Goal: Task Accomplishment & Management: Manage account settings

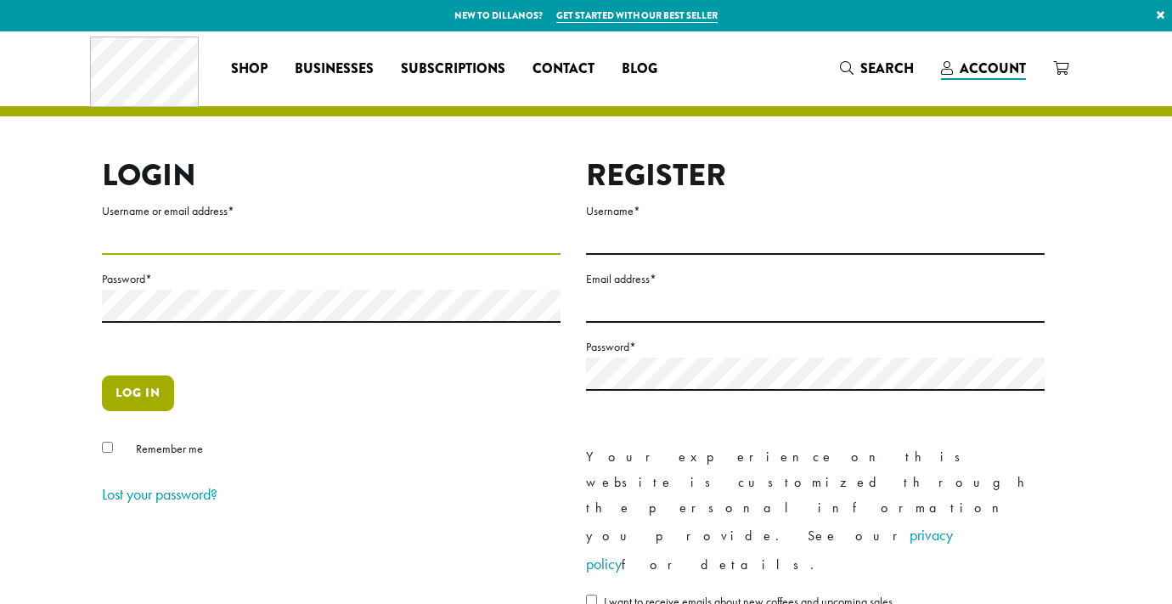
type input "********"
click at [149, 398] on button "Log in" at bounding box center [138, 393] width 72 height 36
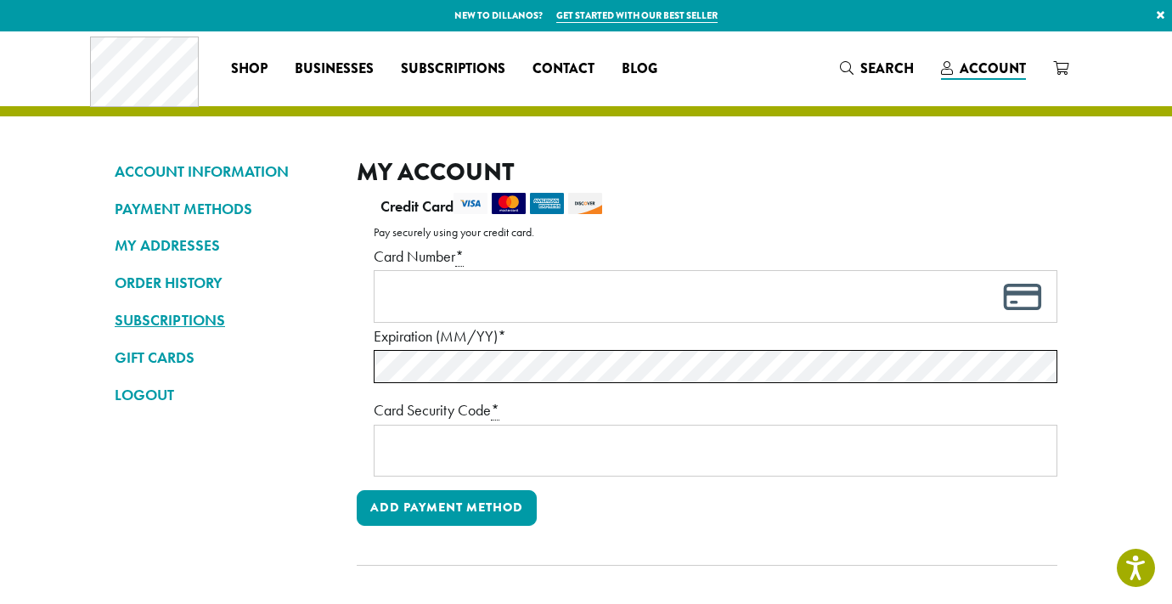
click at [183, 313] on link "SUBSCRIPTIONS" at bounding box center [223, 320] width 217 height 29
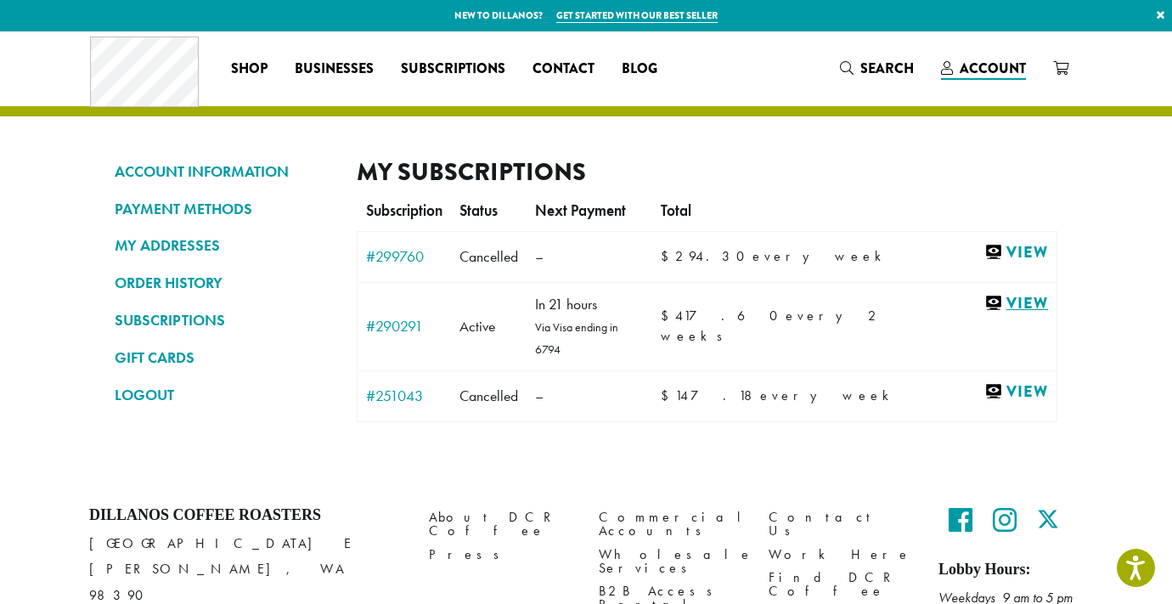
click at [1004, 300] on link "View" at bounding box center [1016, 303] width 64 height 21
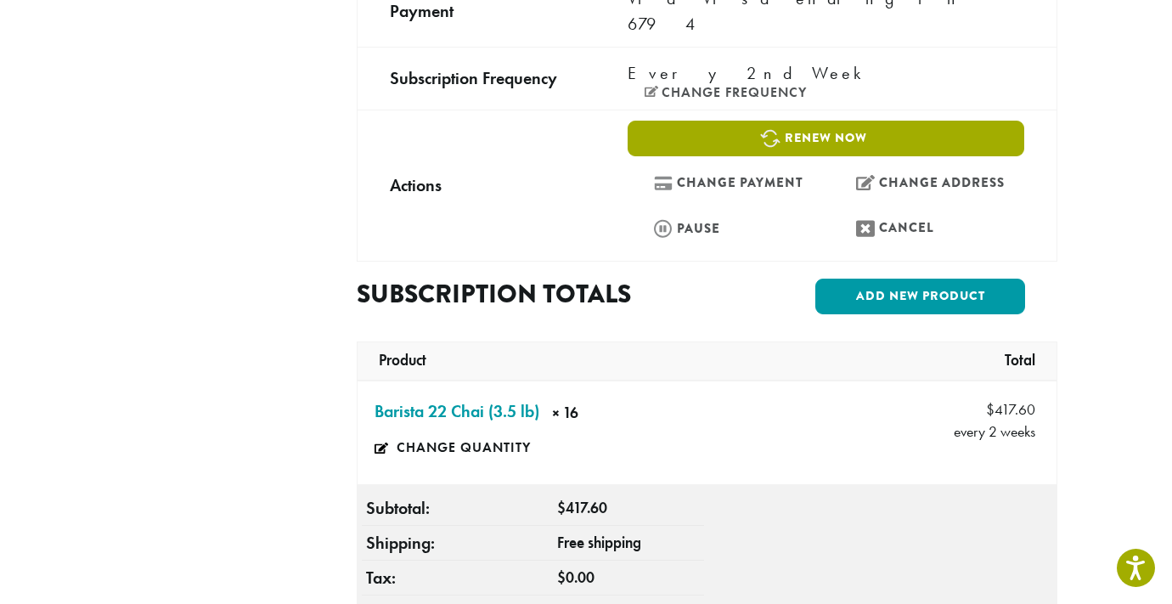
scroll to position [424, 0]
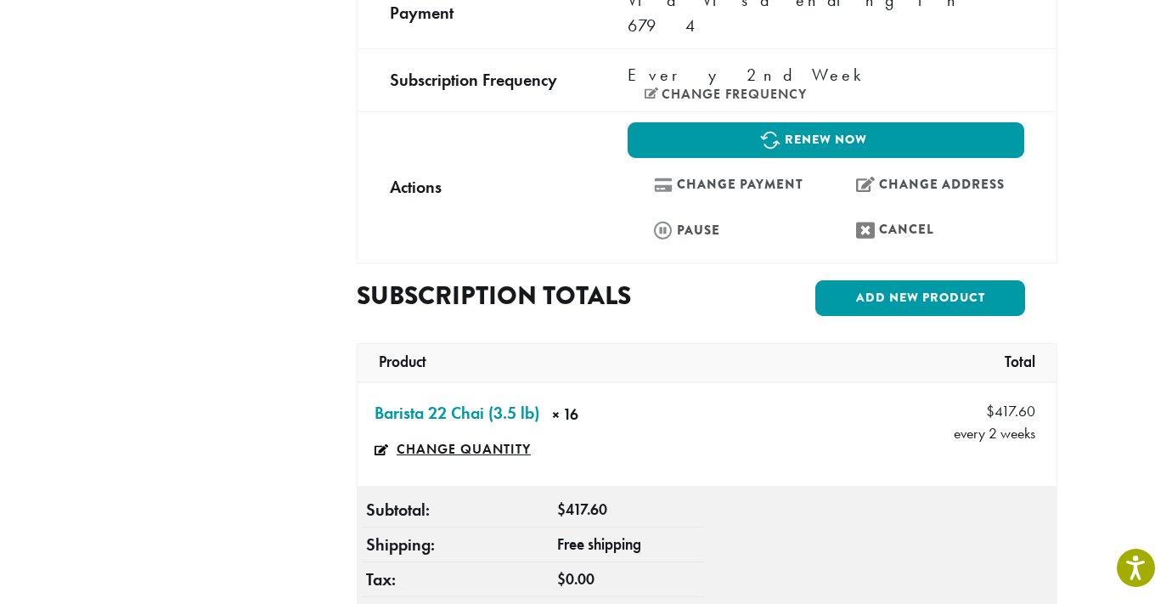
click at [489, 430] on link "Change quantity" at bounding box center [465, 449] width 180 height 39
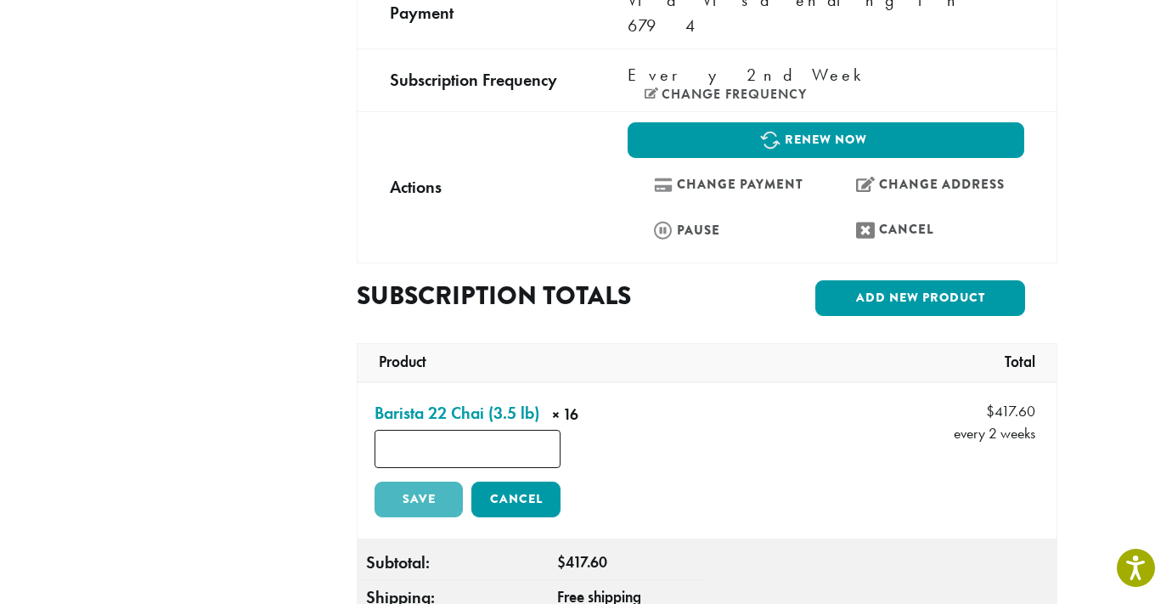
click at [473, 430] on input "**" at bounding box center [468, 449] width 186 height 38
type input "**"
click at [424, 482] on link "Save" at bounding box center [419, 500] width 88 height 36
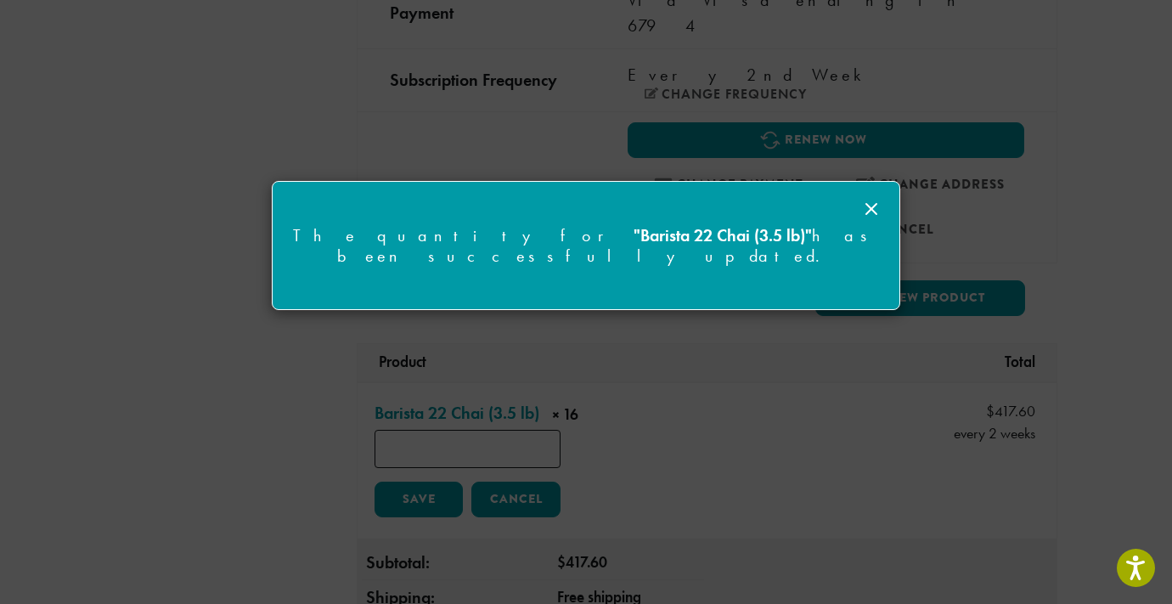
click at [756, 351] on div at bounding box center [586, 302] width 1172 height 604
click at [875, 208] on icon at bounding box center [871, 209] width 20 height 20
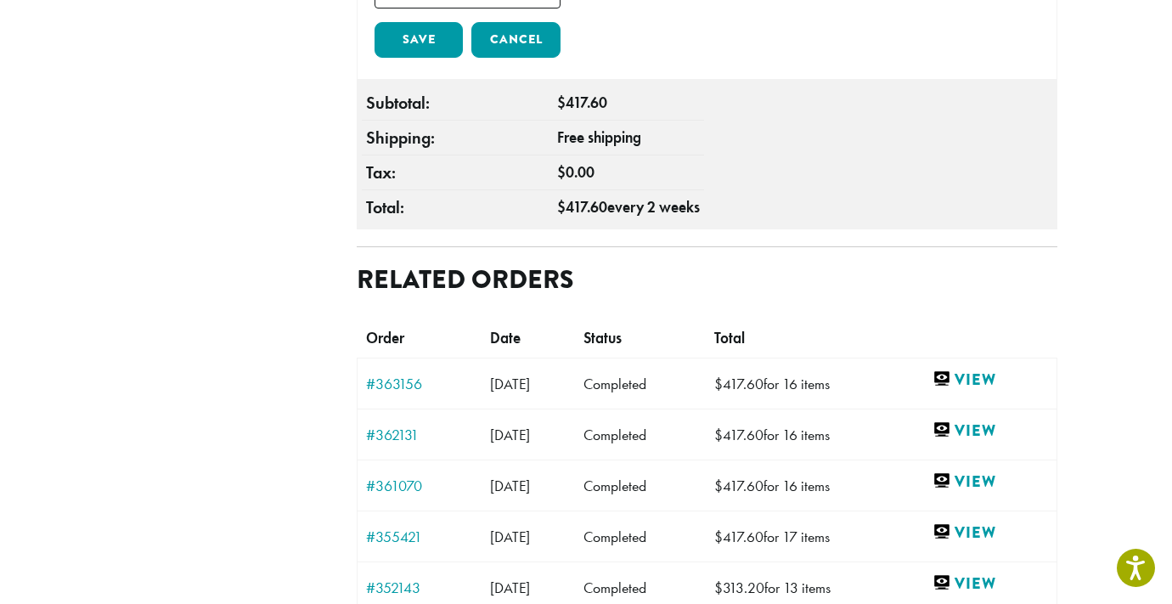
scroll to position [886, 0]
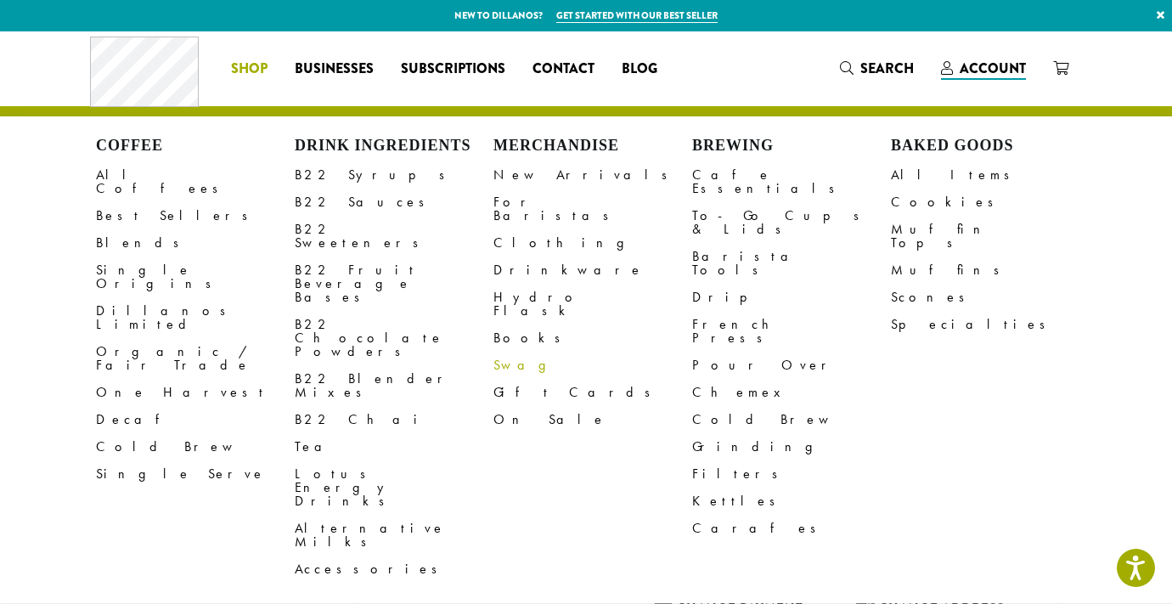
click at [514, 352] on link "Swag" at bounding box center [592, 365] width 199 height 27
click at [506, 406] on link "On Sale" at bounding box center [592, 419] width 199 height 27
click at [523, 229] on link "Clothing" at bounding box center [592, 242] width 199 height 27
click at [517, 206] on link "For Baristas" at bounding box center [592, 209] width 199 height 41
click at [316, 406] on link "B22 Chai" at bounding box center [394, 419] width 199 height 27
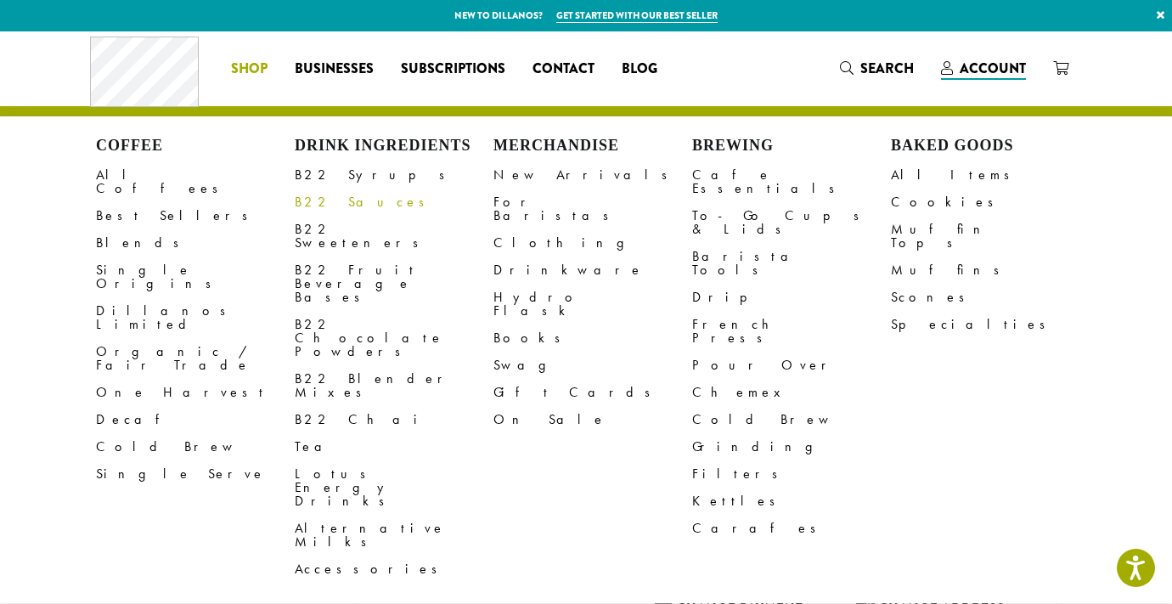
click at [334, 201] on link "B22 Sauces" at bounding box center [394, 202] width 199 height 27
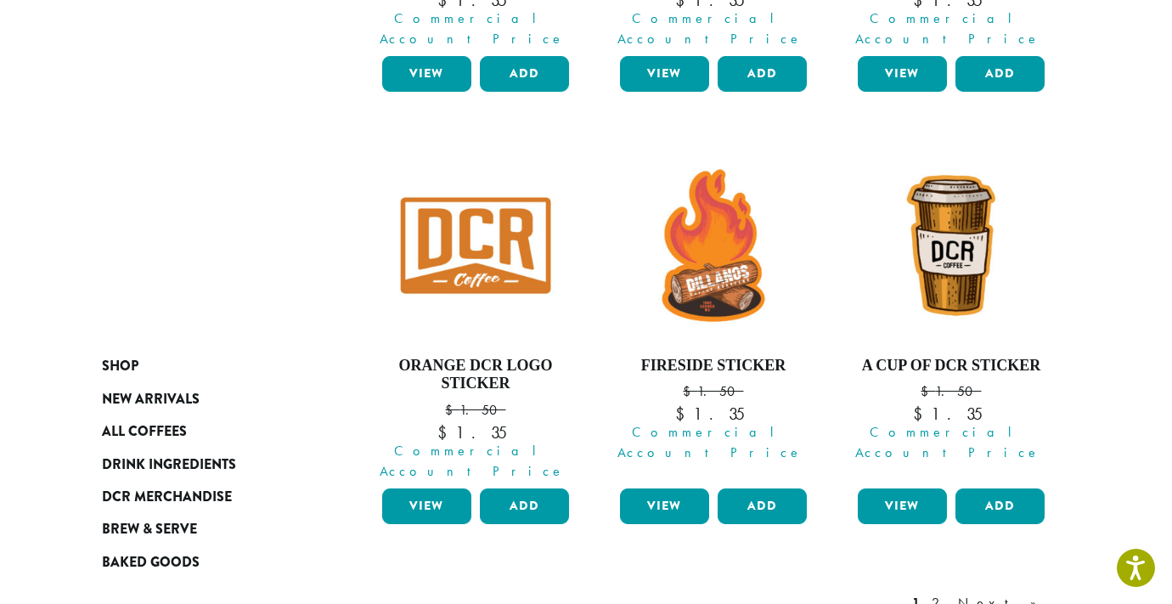
scroll to position [1678, 0]
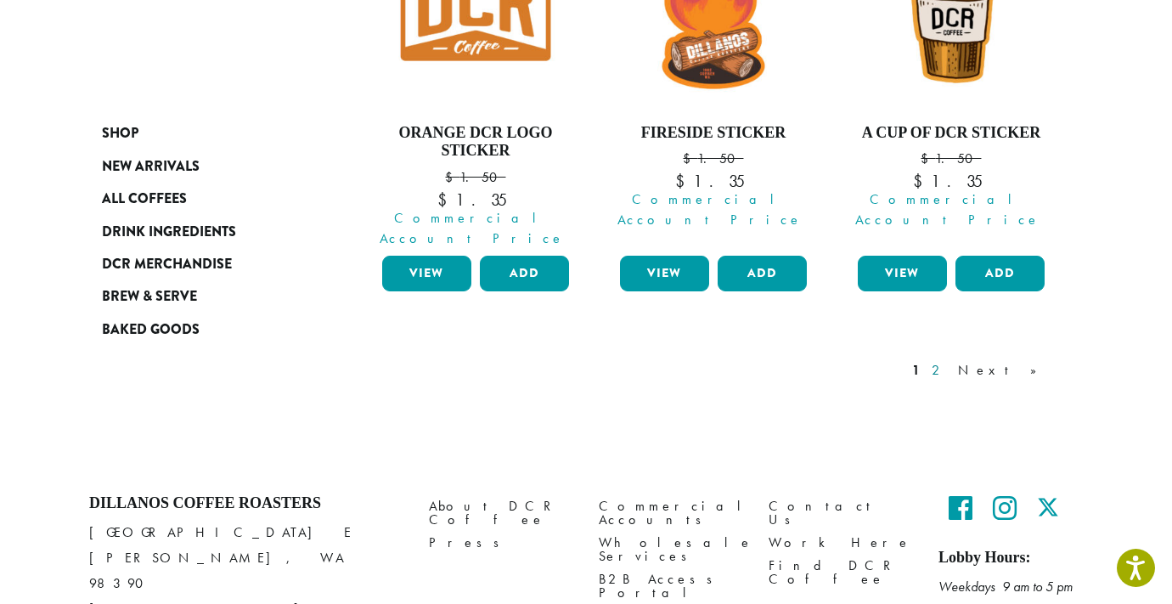
click at [949, 360] on link "2" at bounding box center [938, 370] width 21 height 20
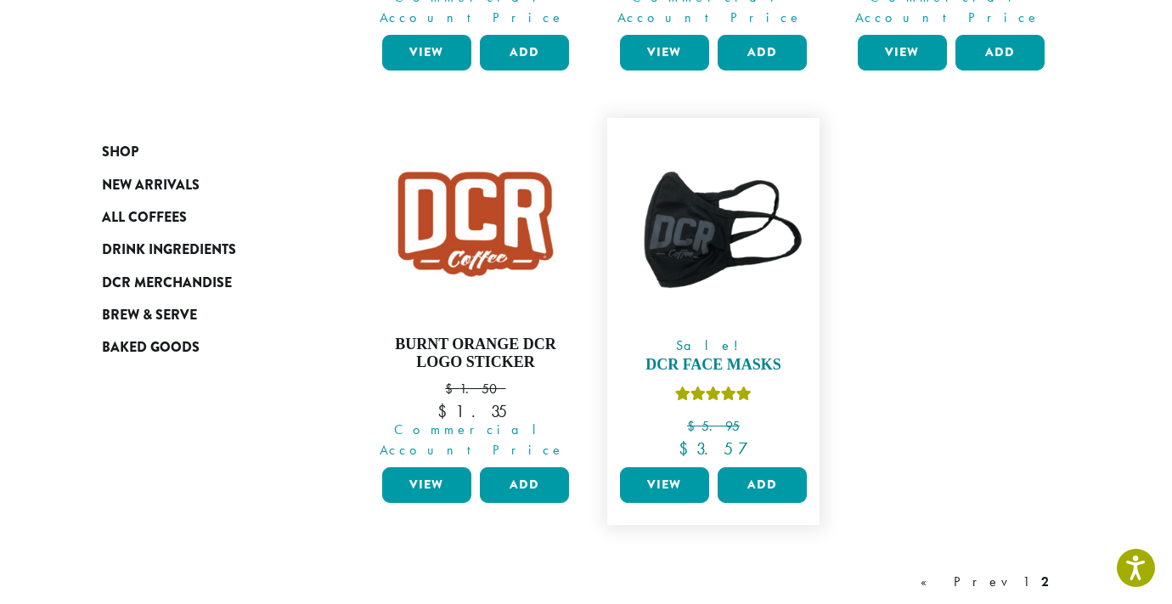
scroll to position [1077, 0]
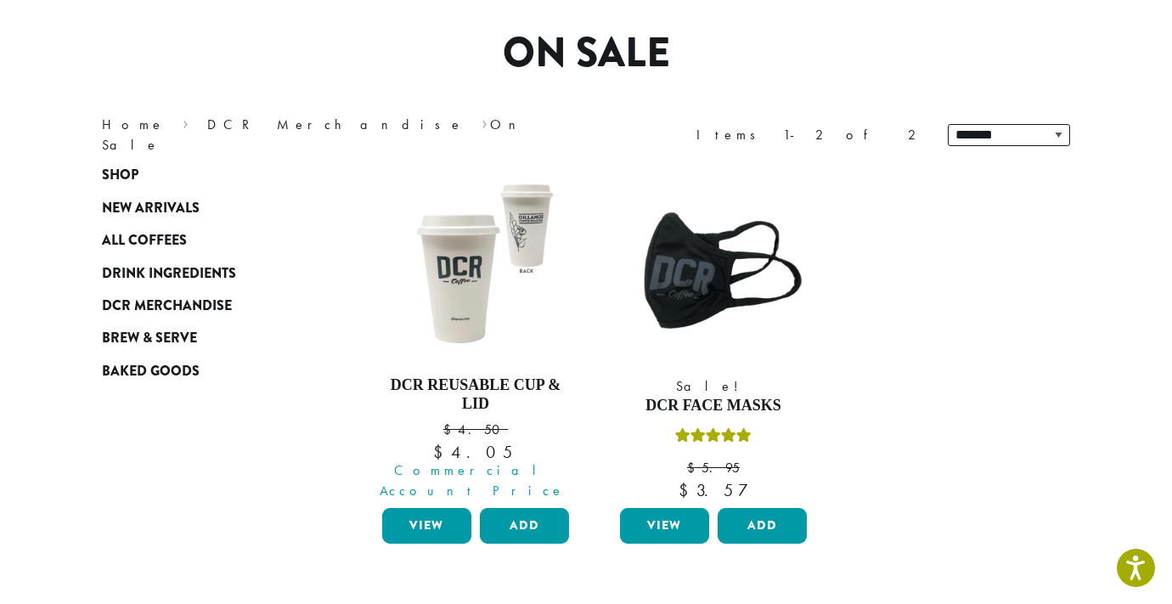
scroll to position [130, 0]
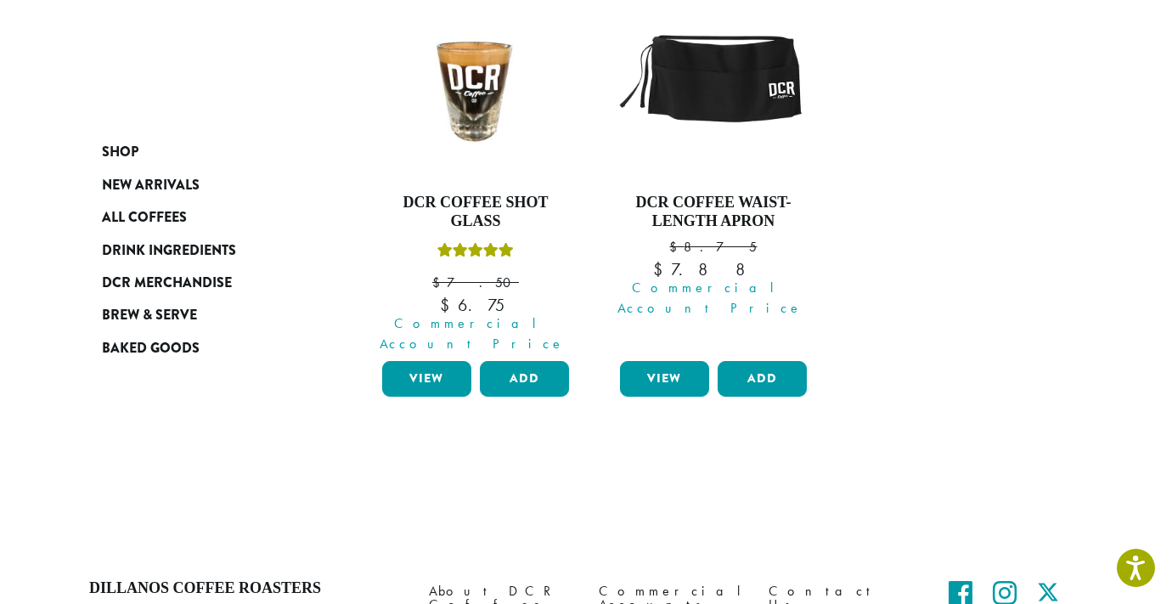
scroll to position [315, 0]
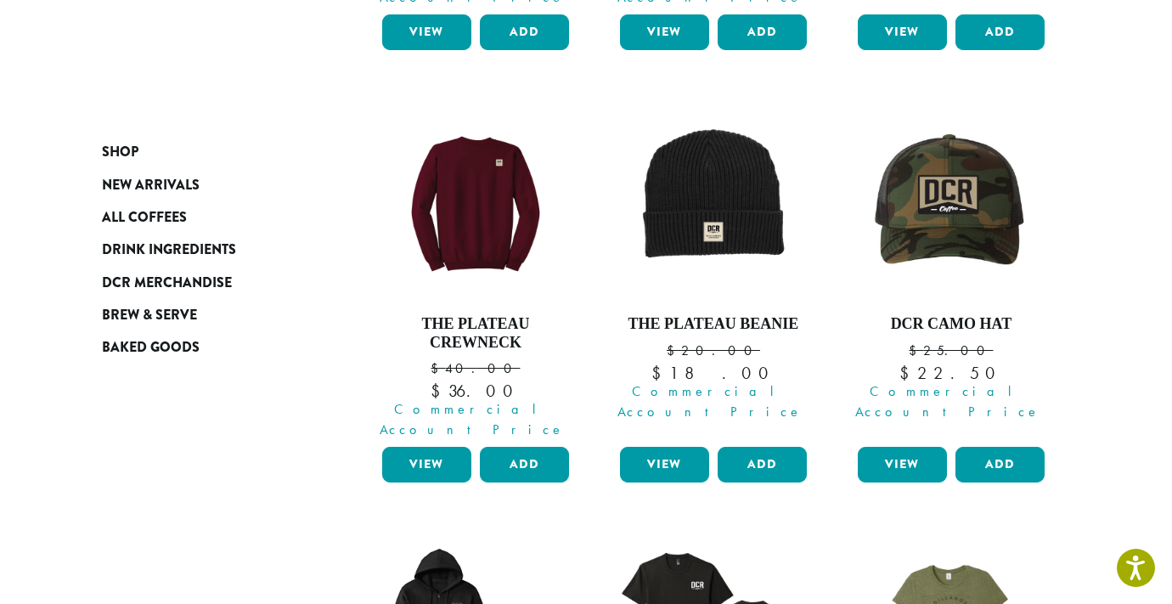
scroll to position [983, 0]
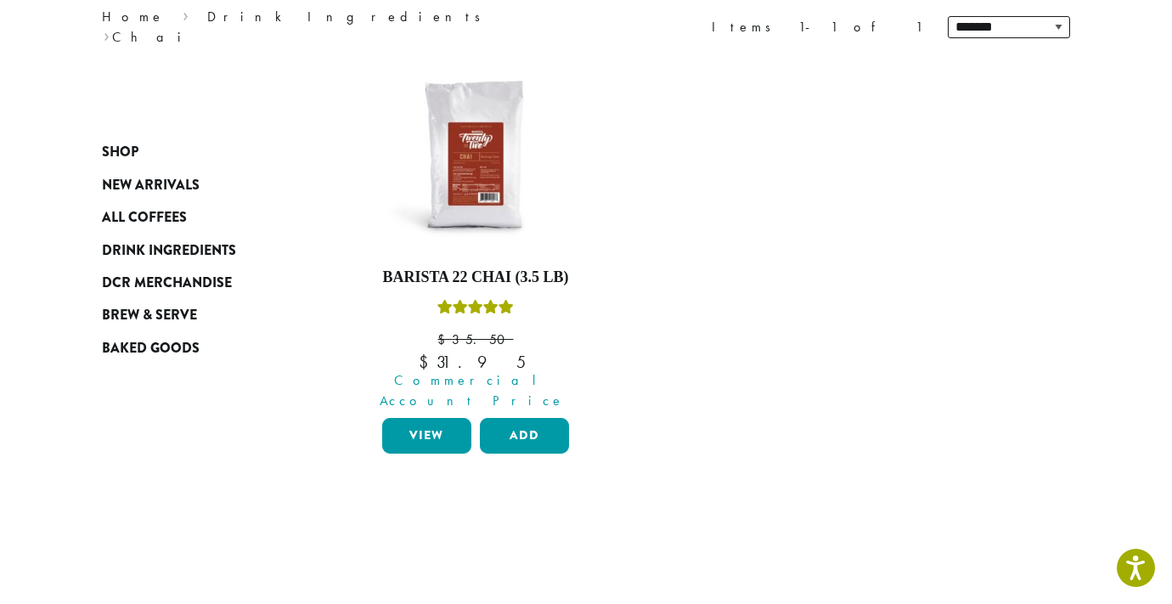
scroll to position [239, 0]
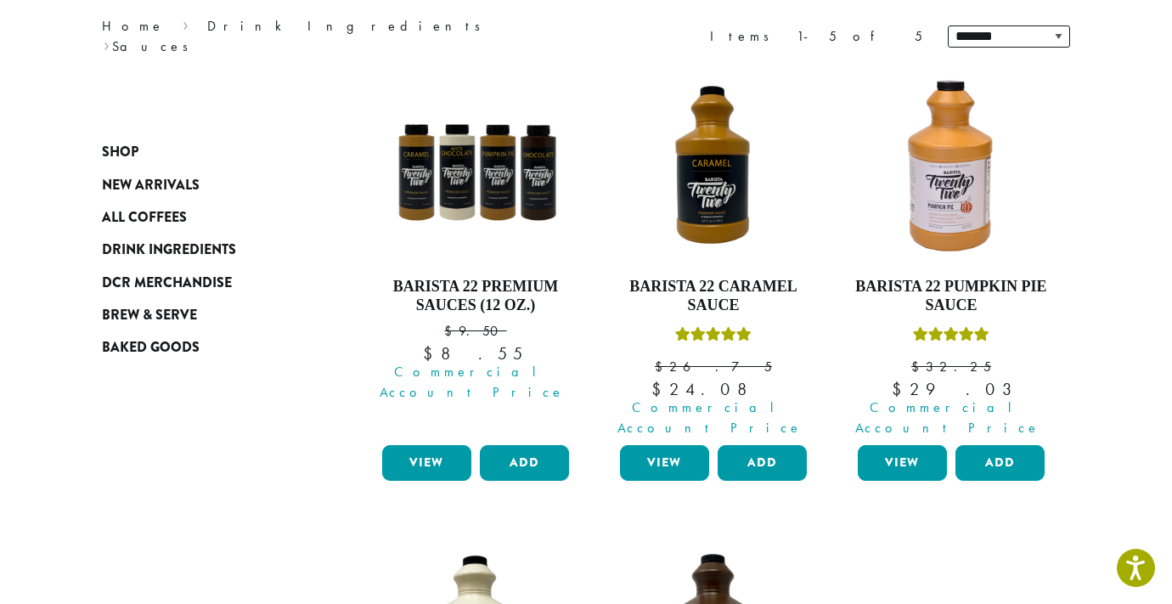
scroll to position [226, 0]
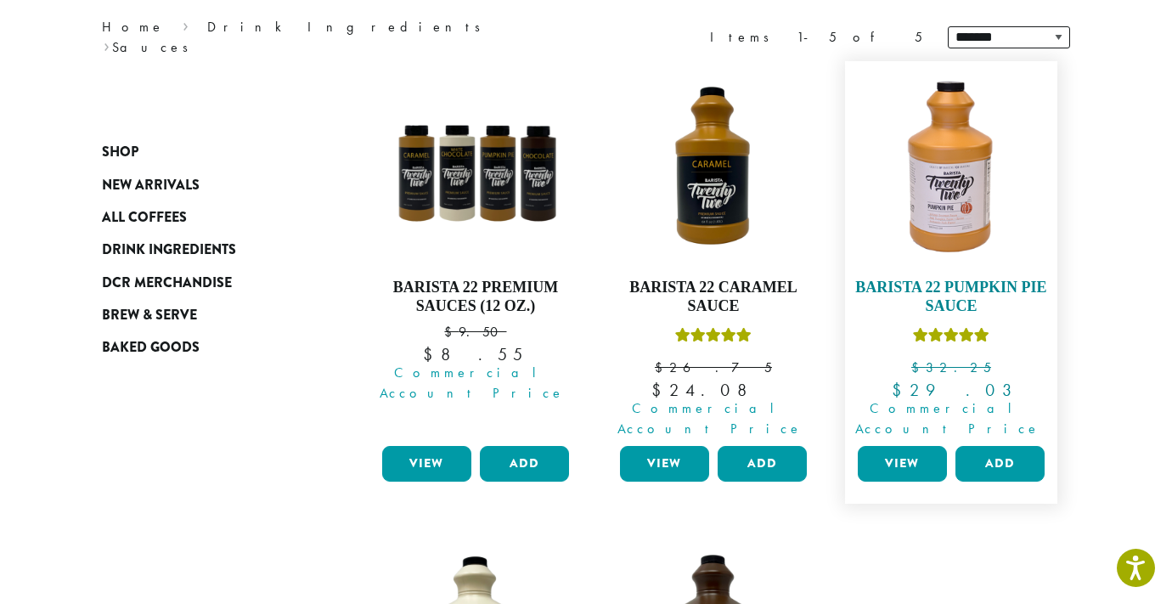
click at [933, 170] on img at bounding box center [950, 167] width 195 height 195
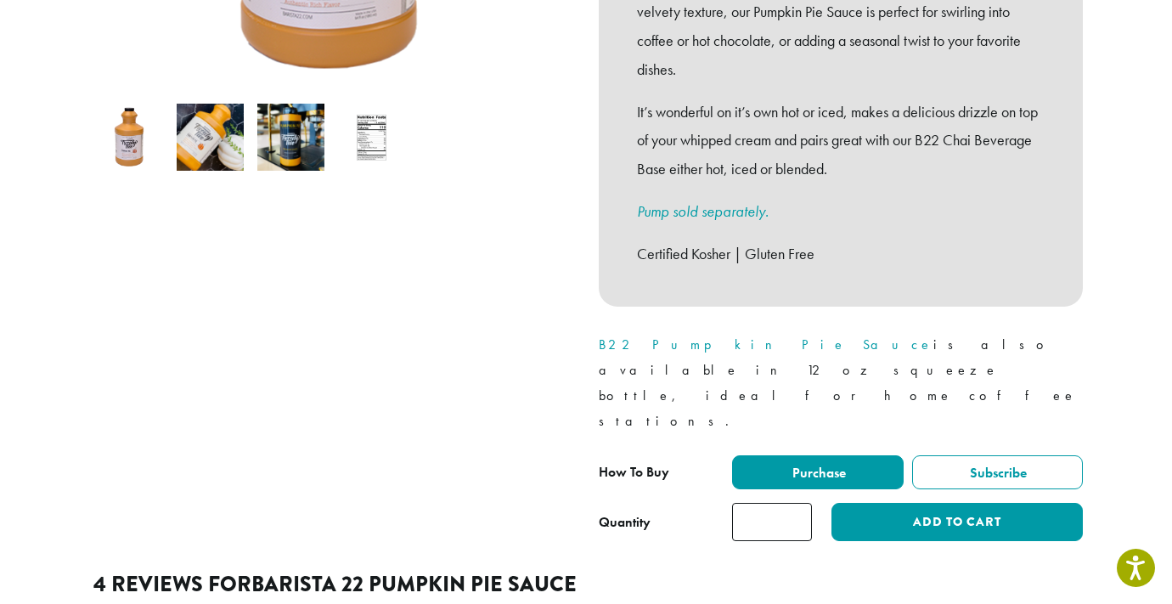
scroll to position [541, 0]
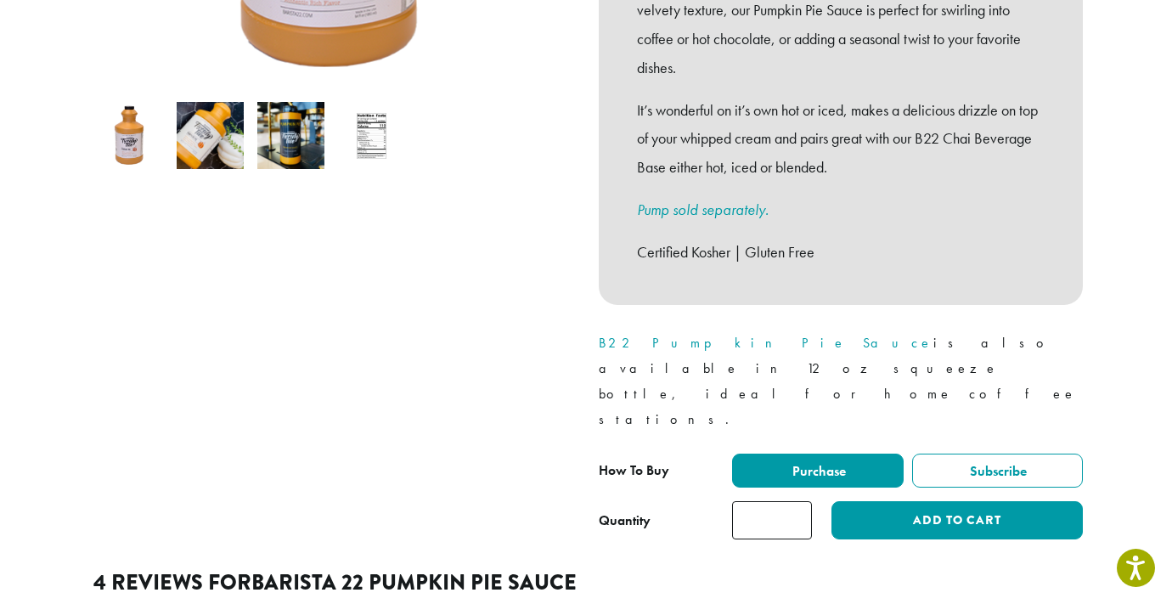
click at [763, 501] on input "*" at bounding box center [772, 520] width 80 height 38
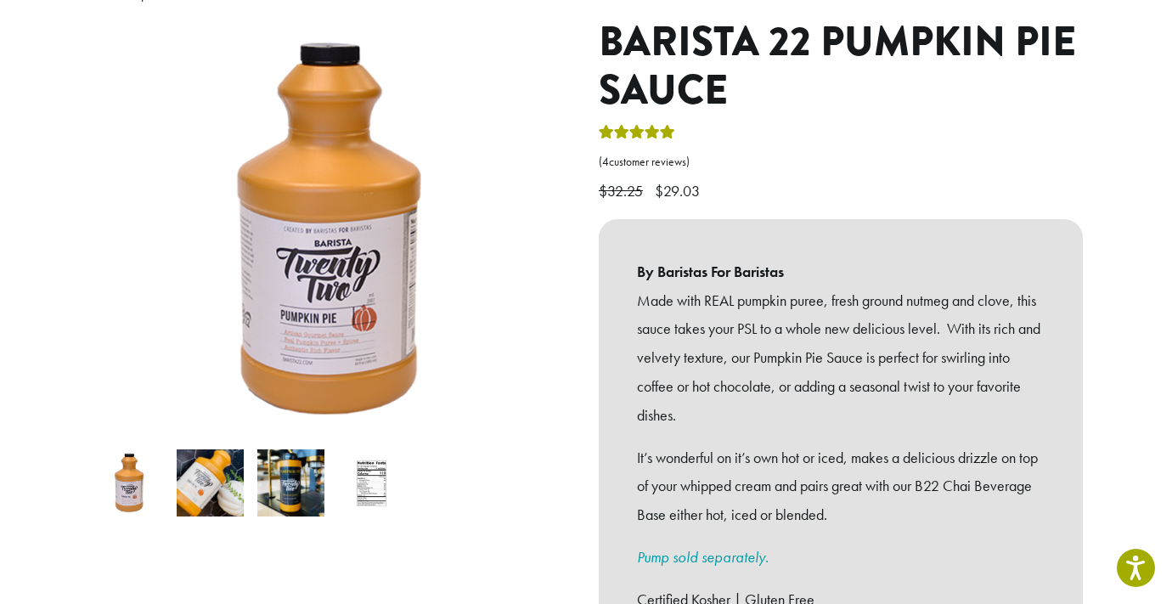
scroll to position [0, 0]
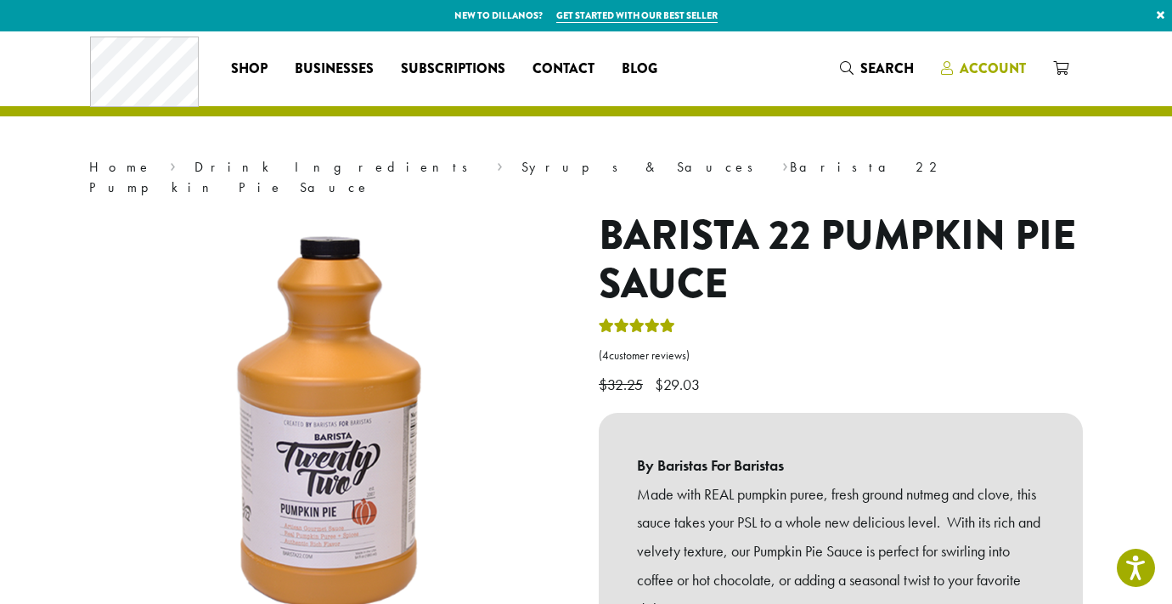
click at [988, 65] on span "Account" at bounding box center [993, 69] width 66 height 20
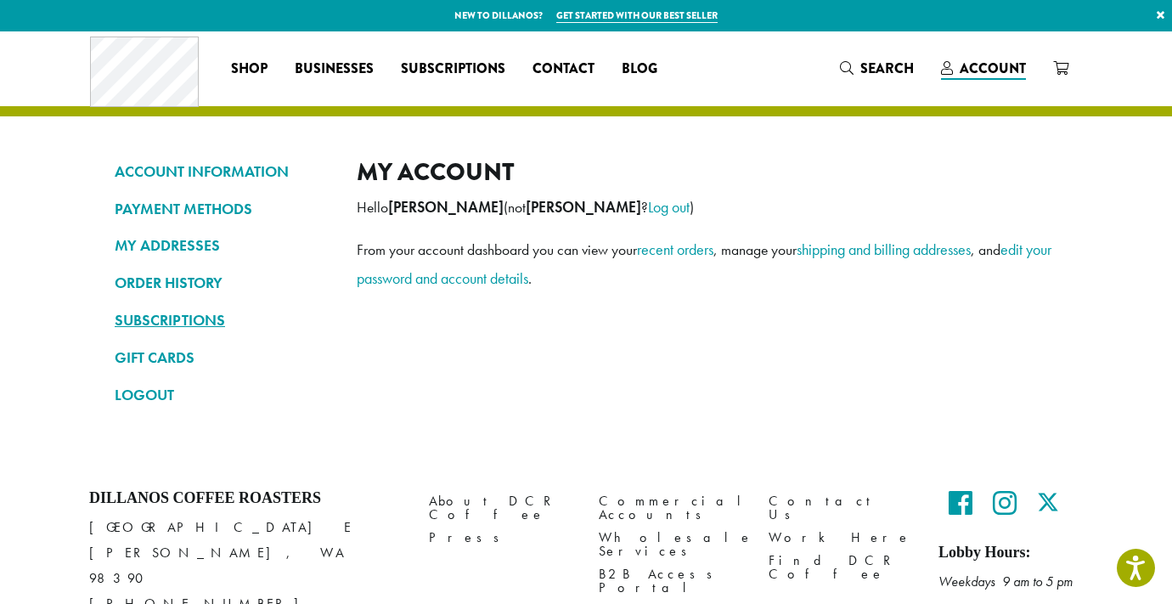
click at [154, 319] on link "SUBSCRIPTIONS" at bounding box center [223, 320] width 217 height 29
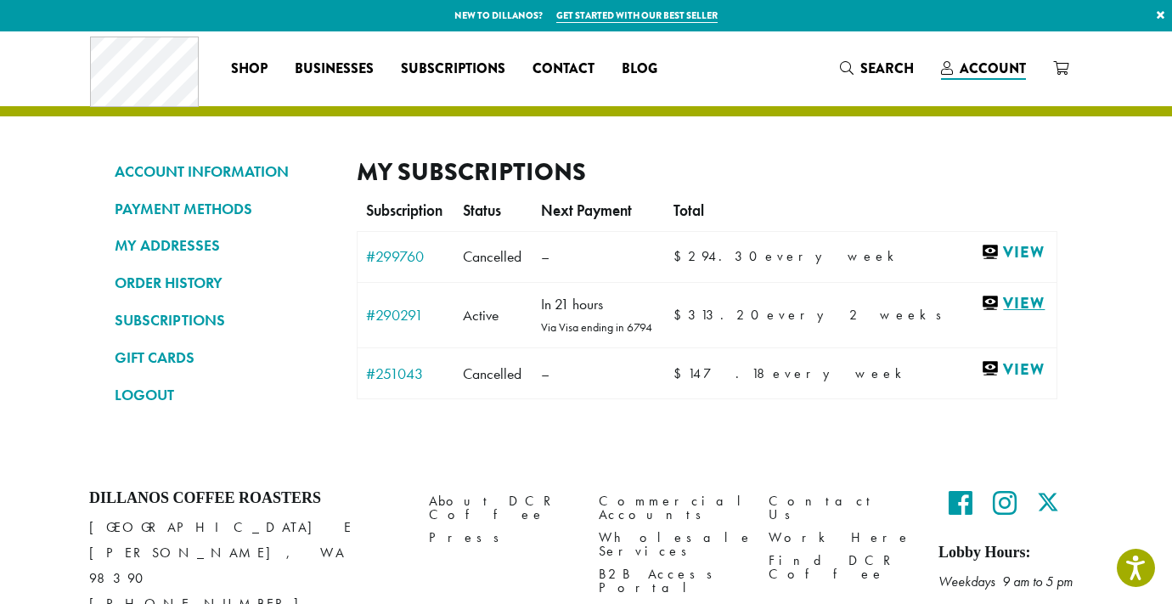
click at [1004, 309] on link "View" at bounding box center [1014, 303] width 67 height 21
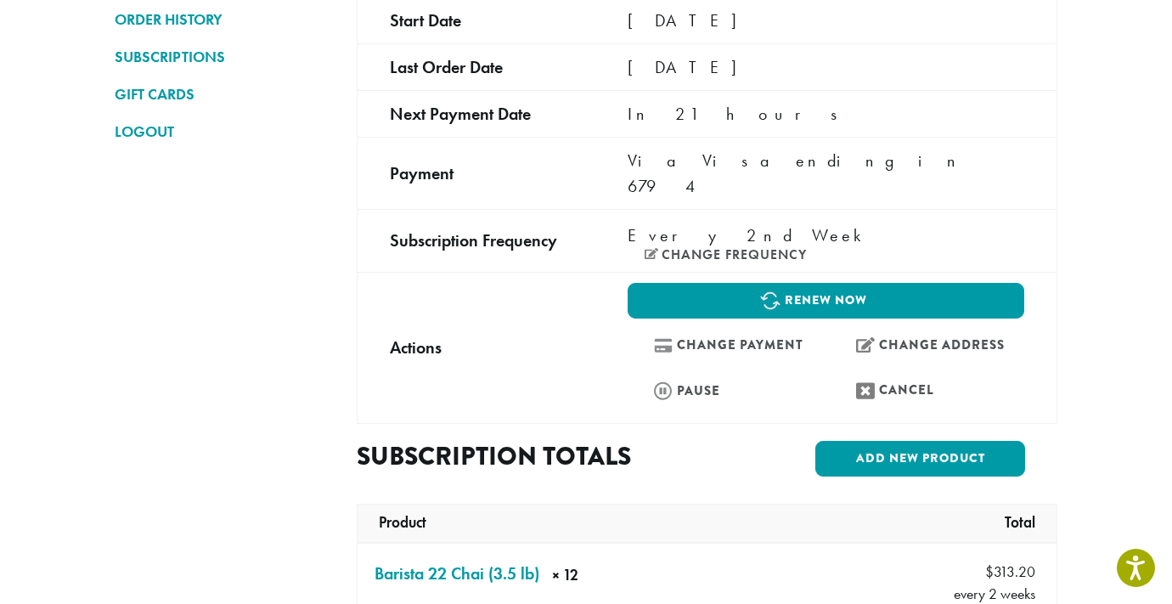
scroll to position [265, 0]
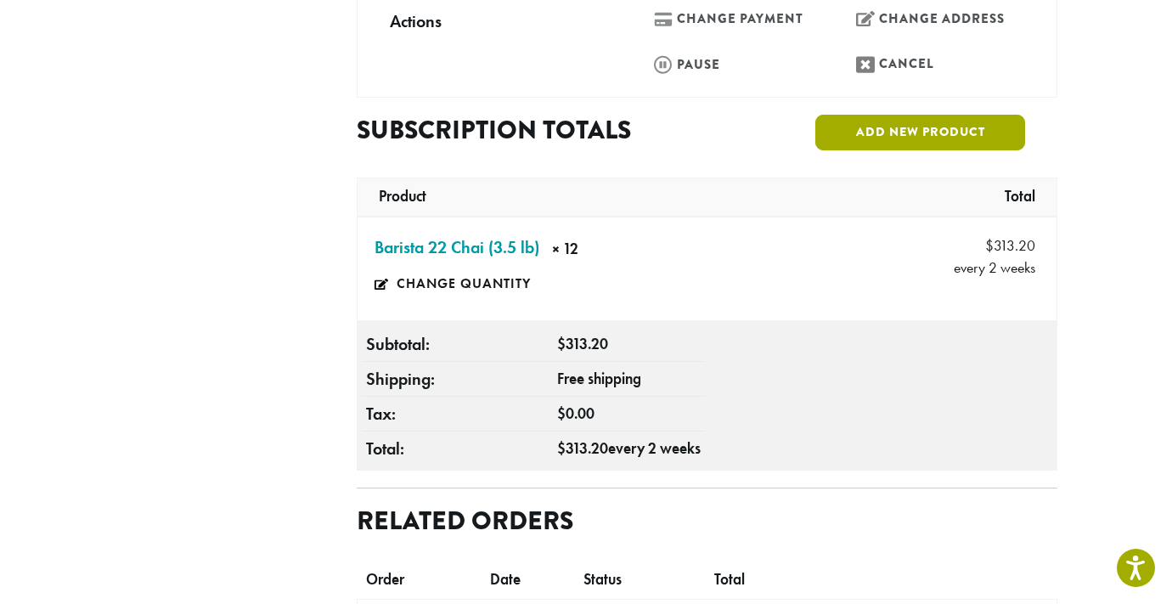
click at [939, 115] on link "Add new product" at bounding box center [920, 133] width 210 height 36
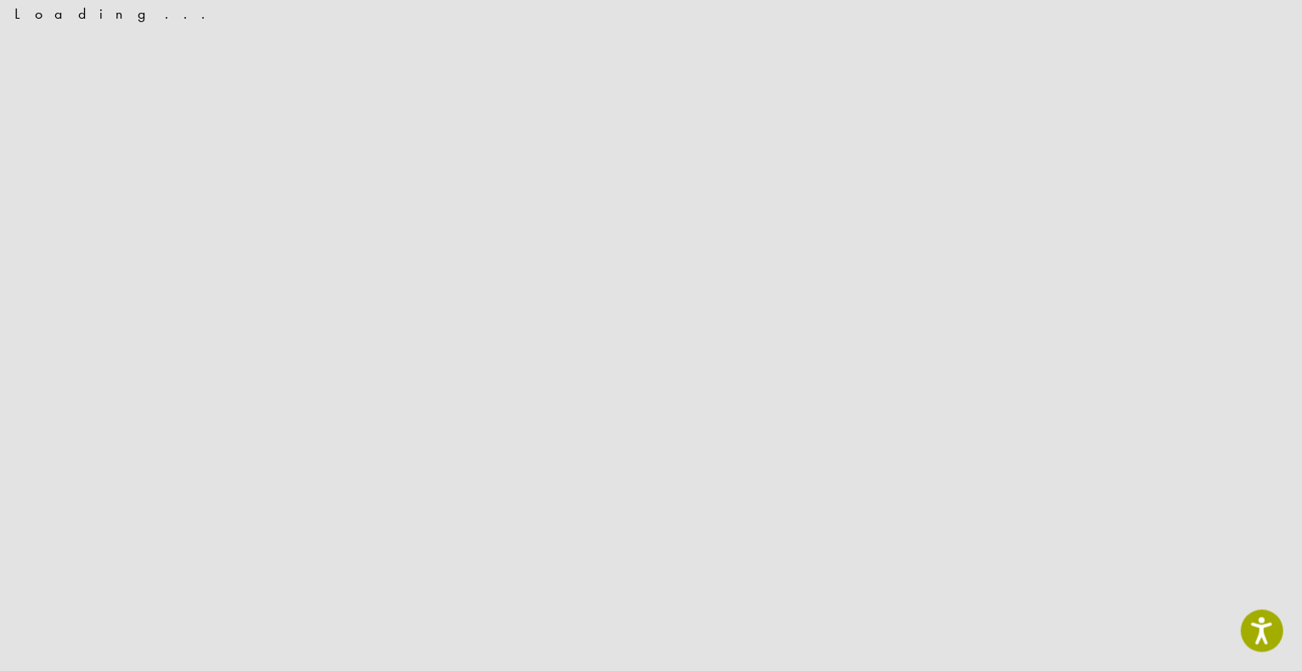
scroll to position [0, 0]
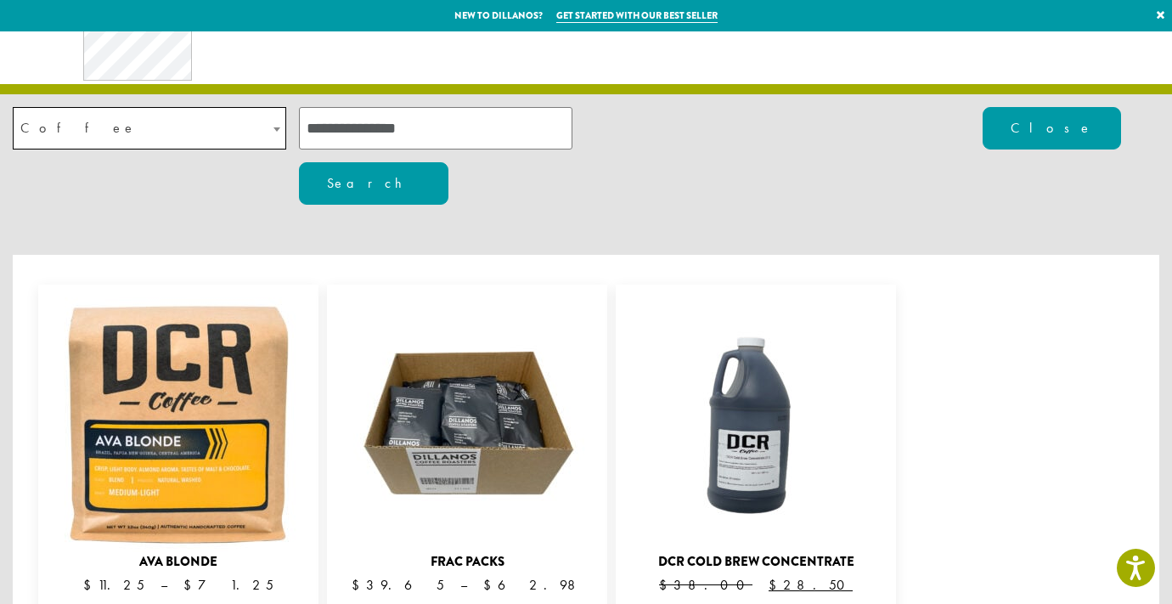
click at [420, 141] on input "search" at bounding box center [435, 128] width 273 height 42
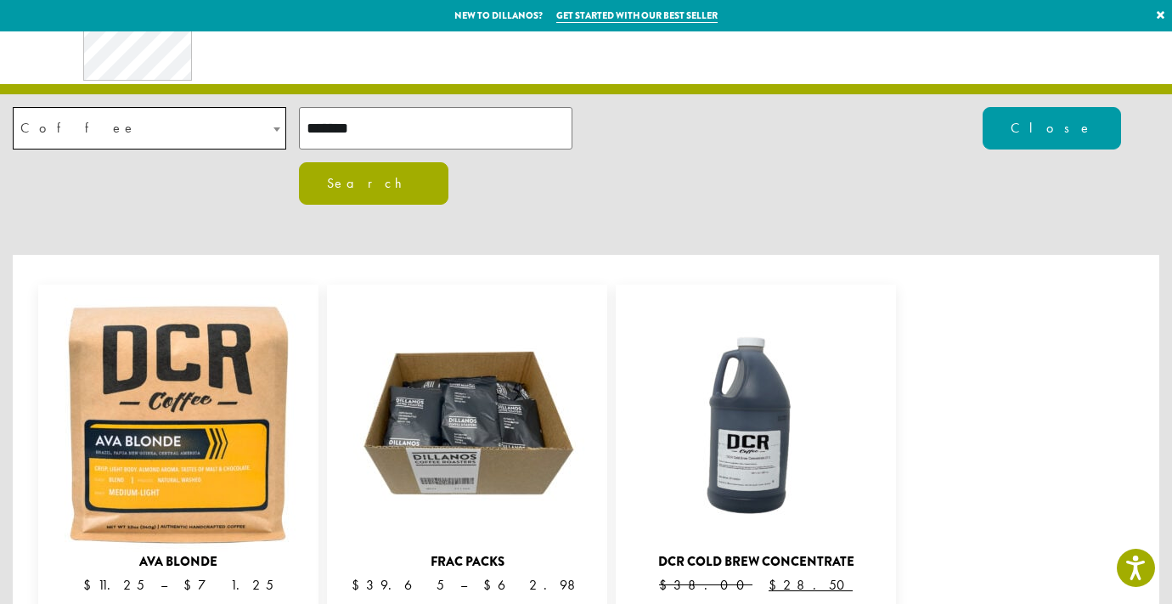
type input "*******"
click at [448, 162] on button "Search" at bounding box center [373, 183] width 149 height 42
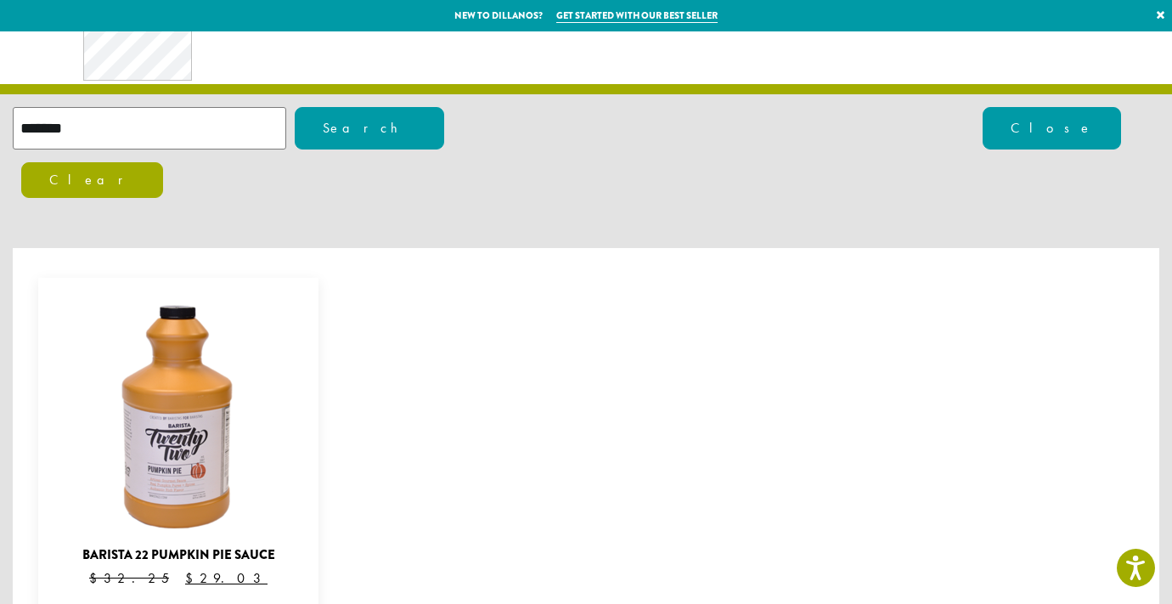
click at [199, 383] on img at bounding box center [178, 417] width 255 height 255
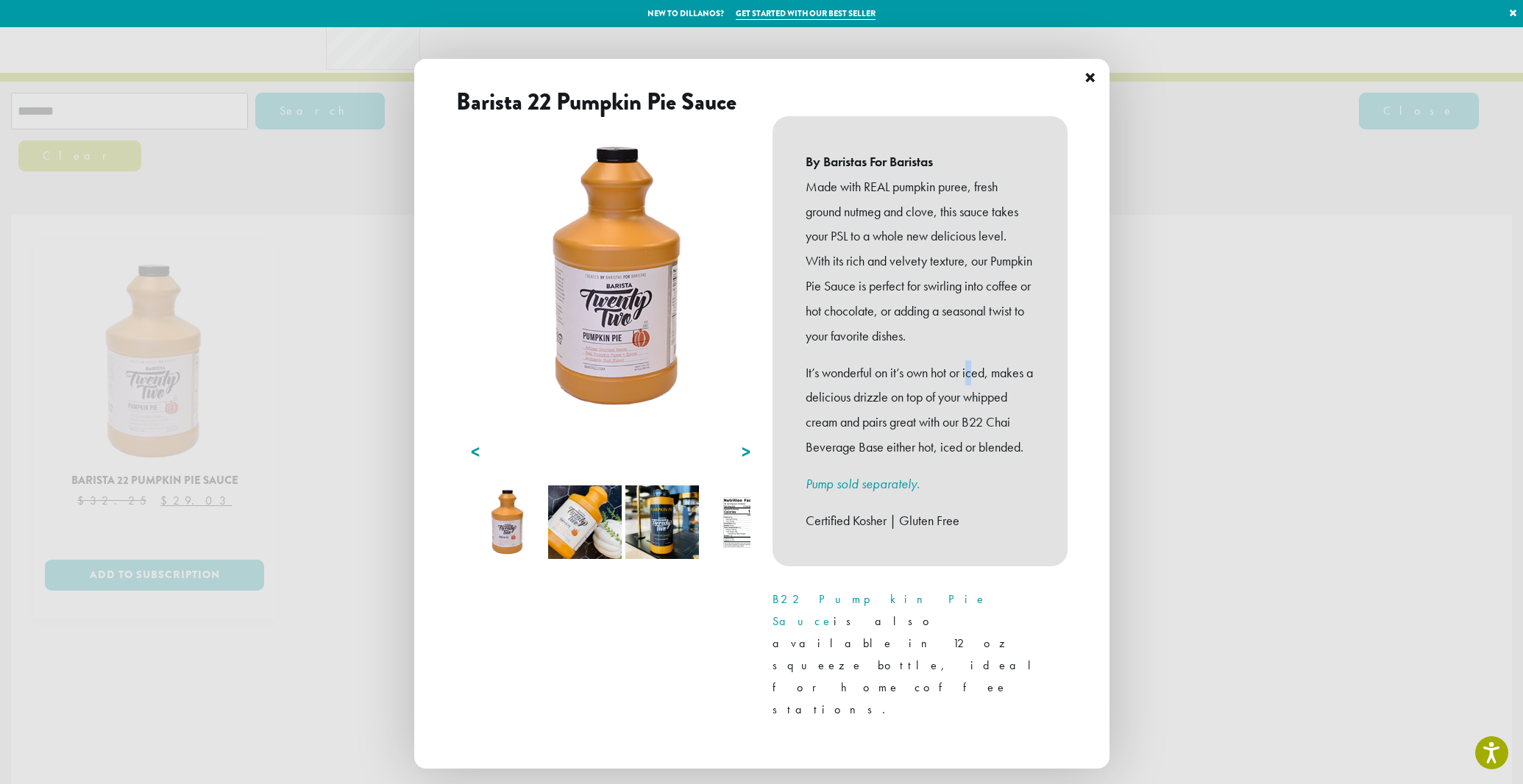
click at [974, 364] on p "It’s wonderful on it’s own hot or iced, makes a delicious drizzle on top of you…" at bounding box center [920, 410] width 229 height 100
click at [1014, 78] on span "×" at bounding box center [1091, 78] width 12 height 35
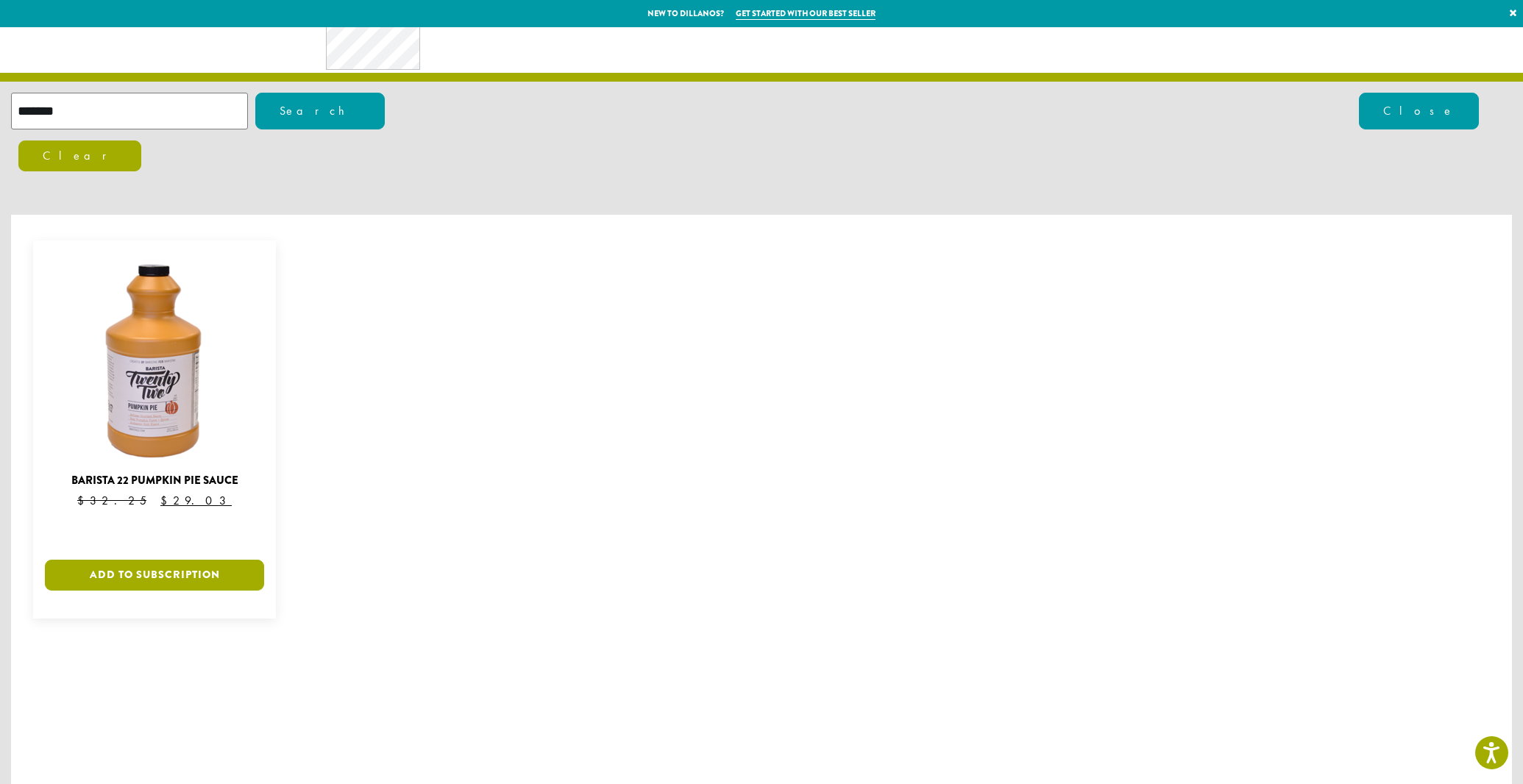
click at [86, 522] on link "Add to subscription" at bounding box center [154, 575] width 219 height 31
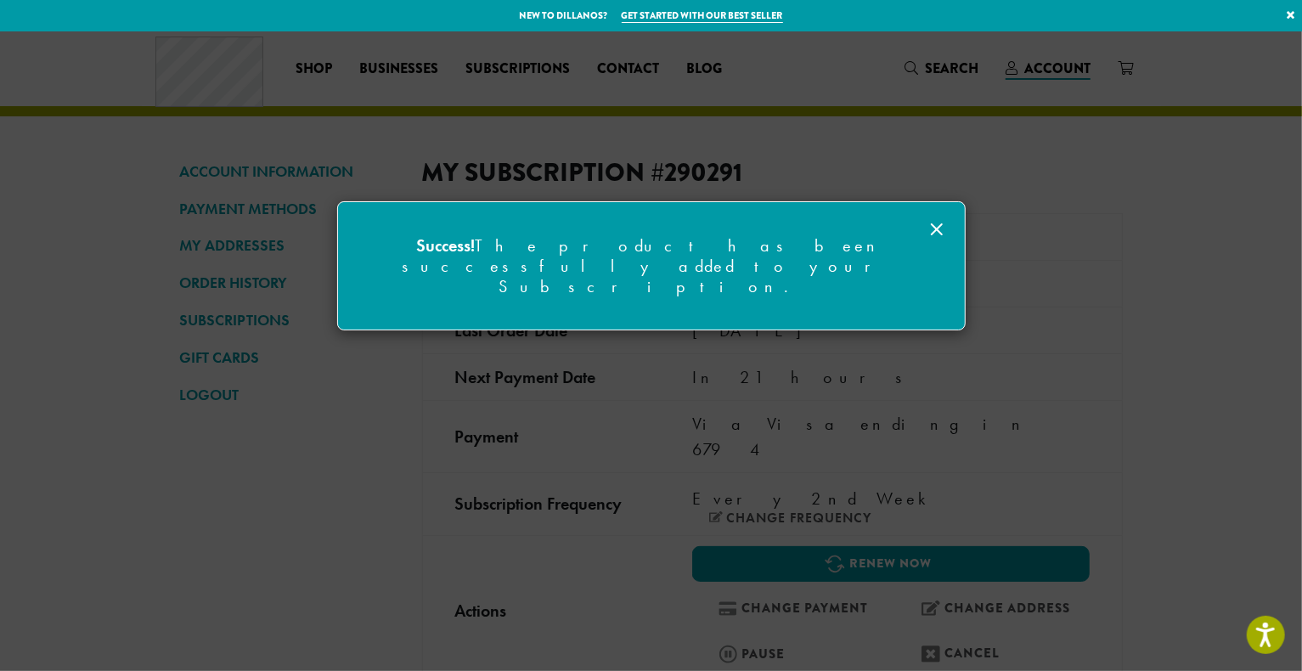
click at [943, 229] on icon at bounding box center [937, 229] width 20 height 20
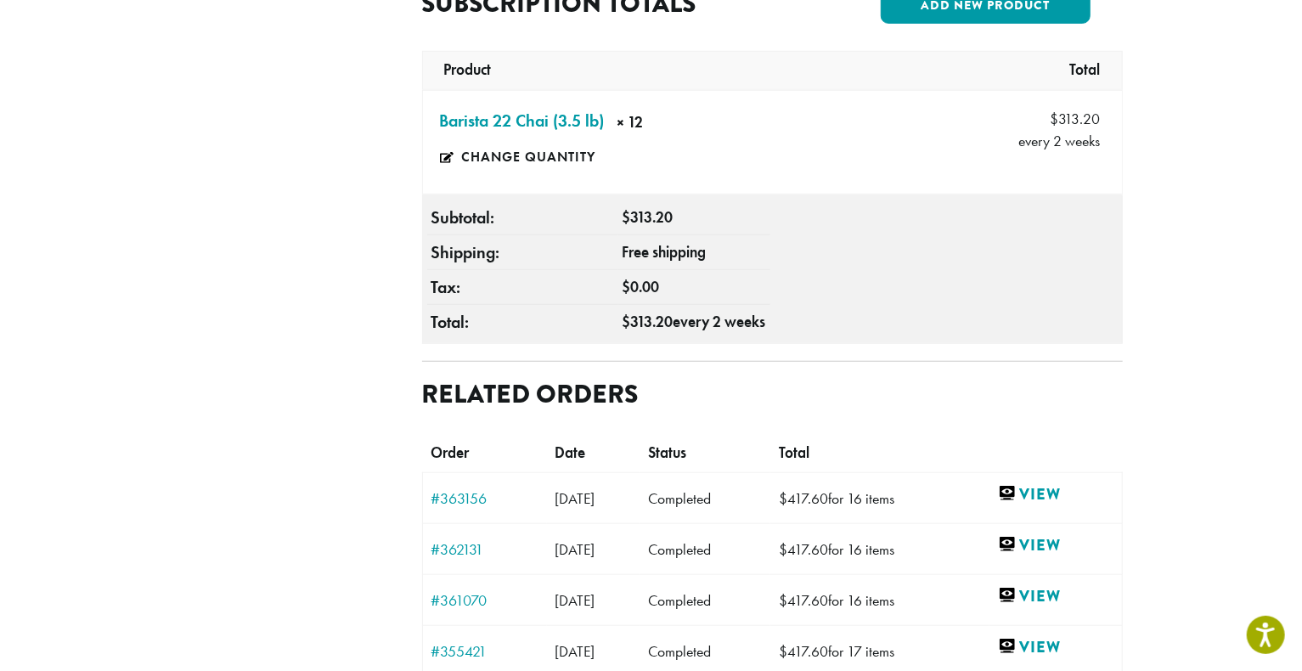
scroll to position [803, 0]
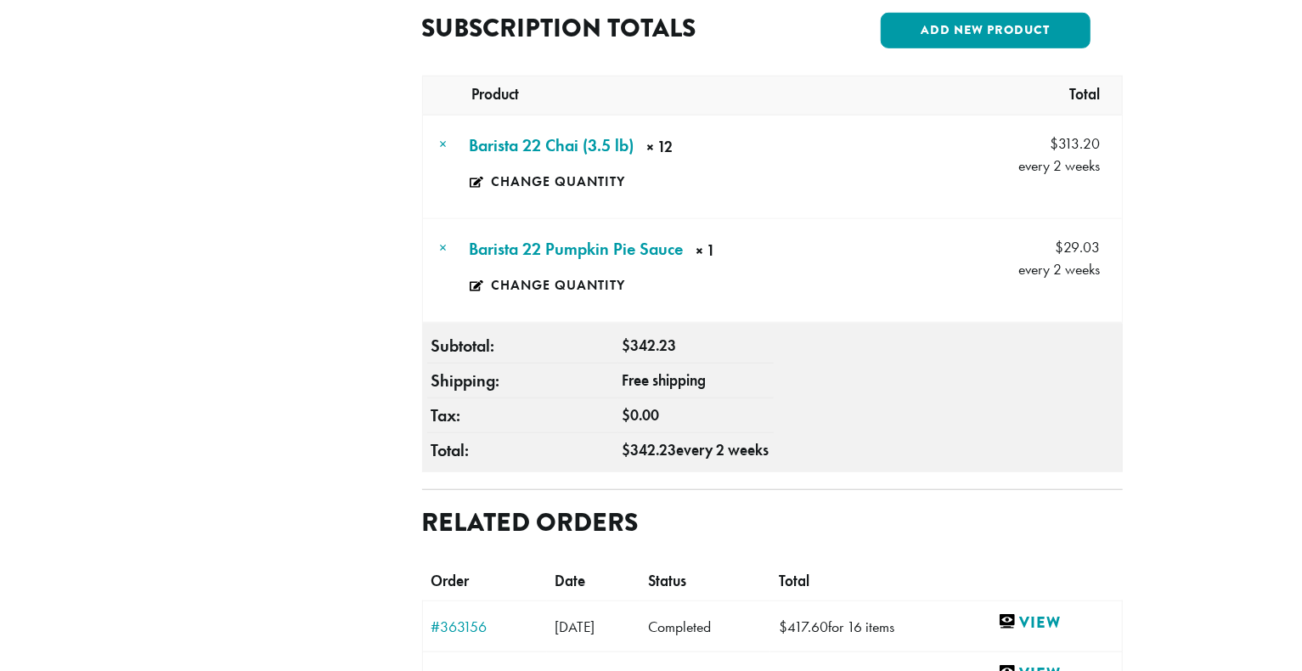
scroll to position [690, 0]
click at [584, 267] on link "Change quantity" at bounding box center [570, 286] width 201 height 39
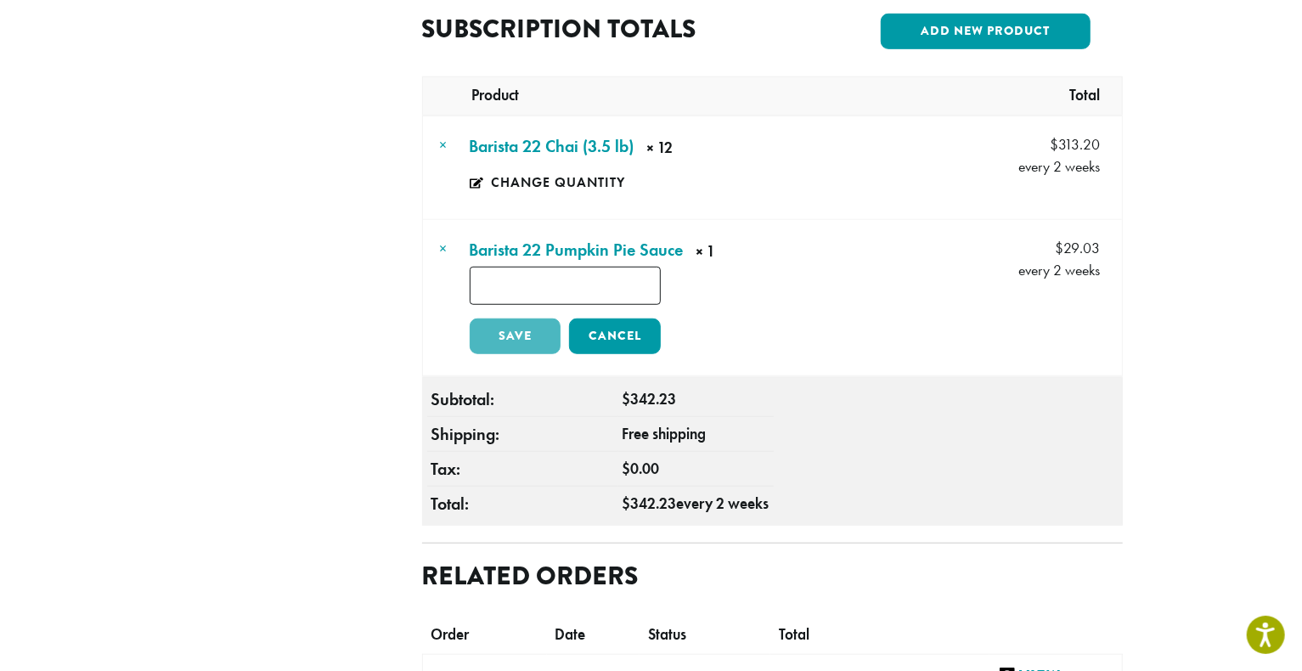
click at [594, 267] on input "*" at bounding box center [565, 286] width 191 height 38
click at [561, 267] on input "*" at bounding box center [565, 286] width 191 height 38
type input "*"
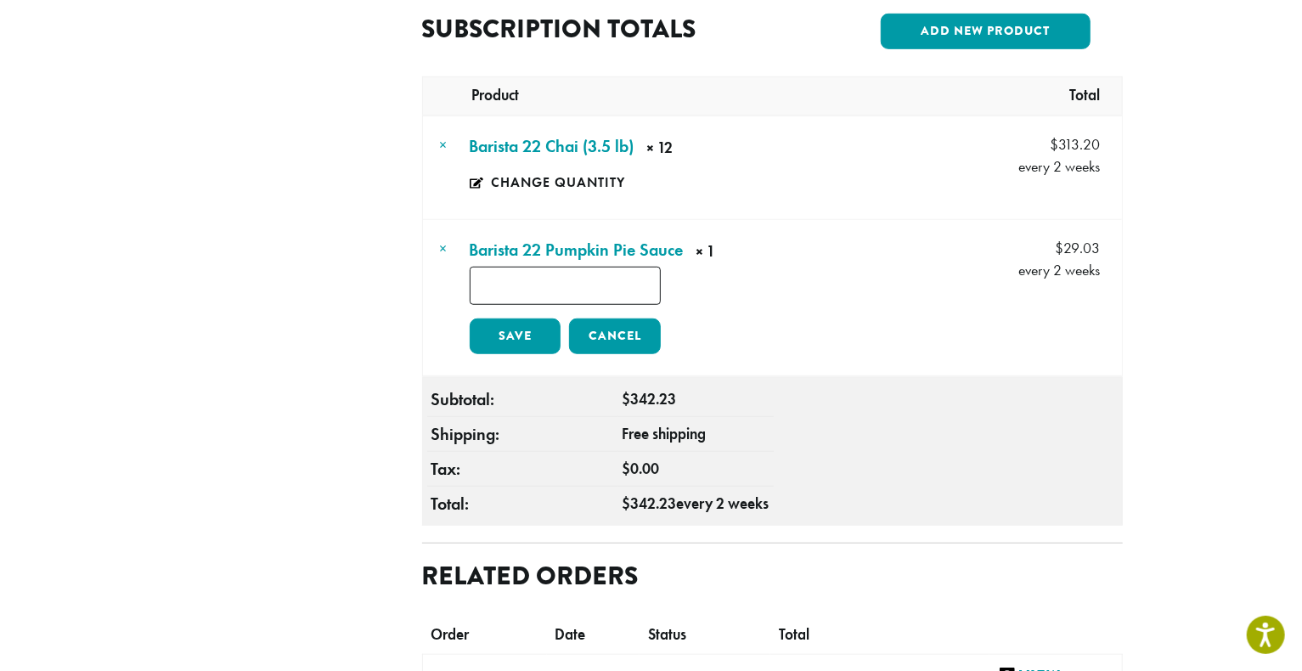
click at [512, 318] on link "Save" at bounding box center [516, 336] width 92 height 36
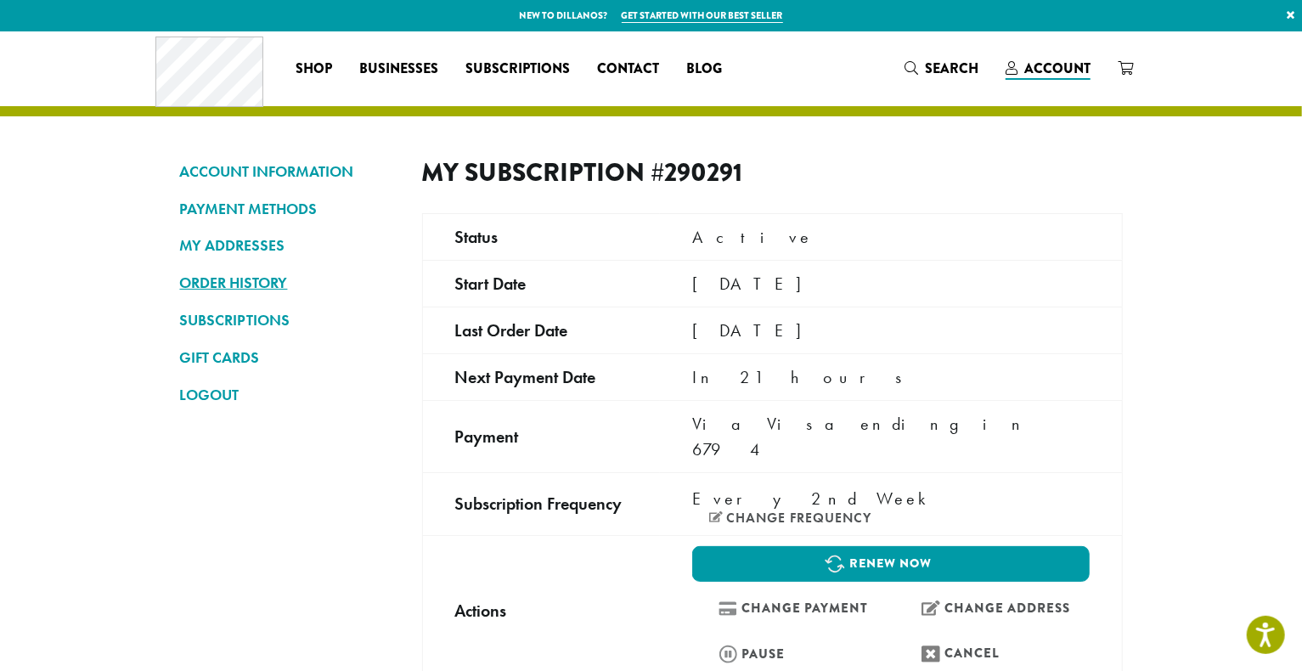
click at [251, 290] on link "ORDER HISTORY" at bounding box center [288, 282] width 217 height 29
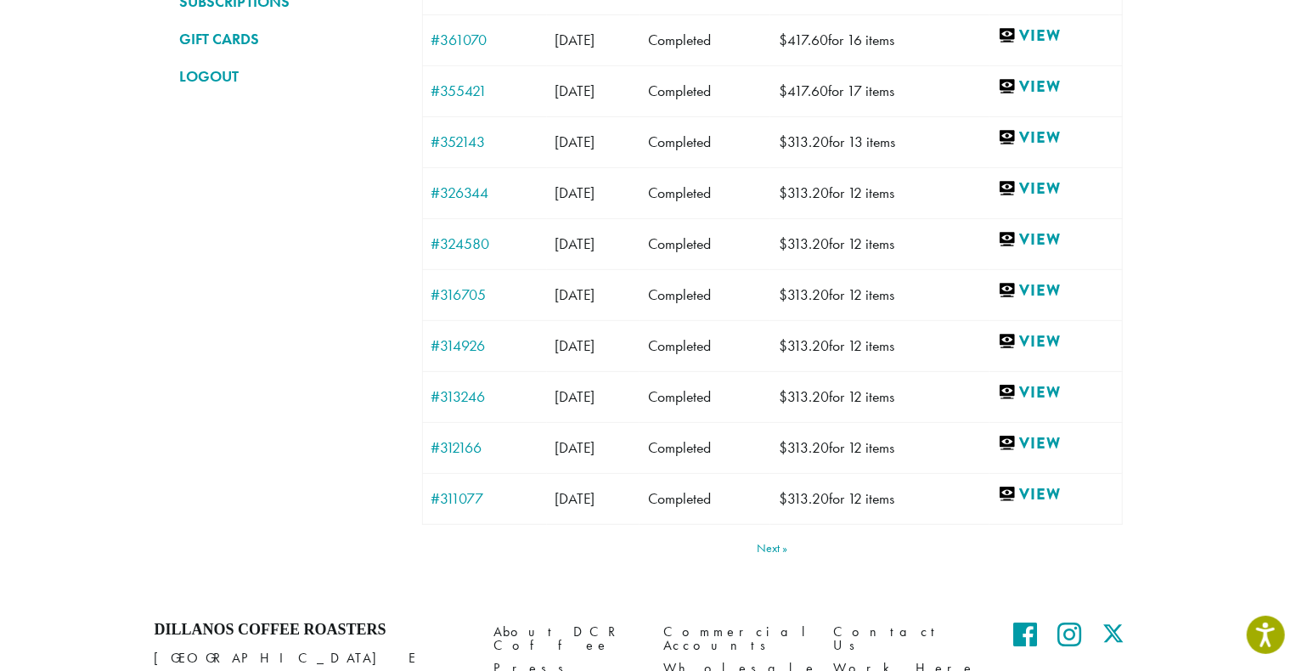
scroll to position [327, 0]
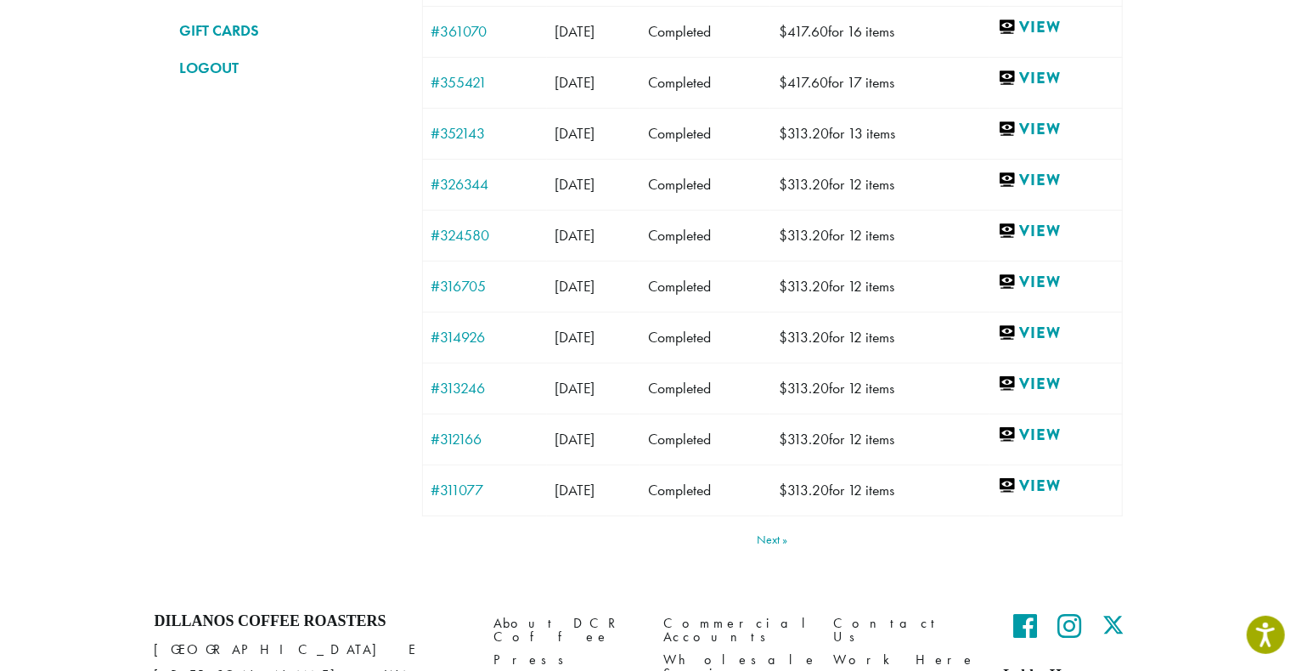
click at [771, 534] on link "Next" at bounding box center [772, 539] width 31 height 12
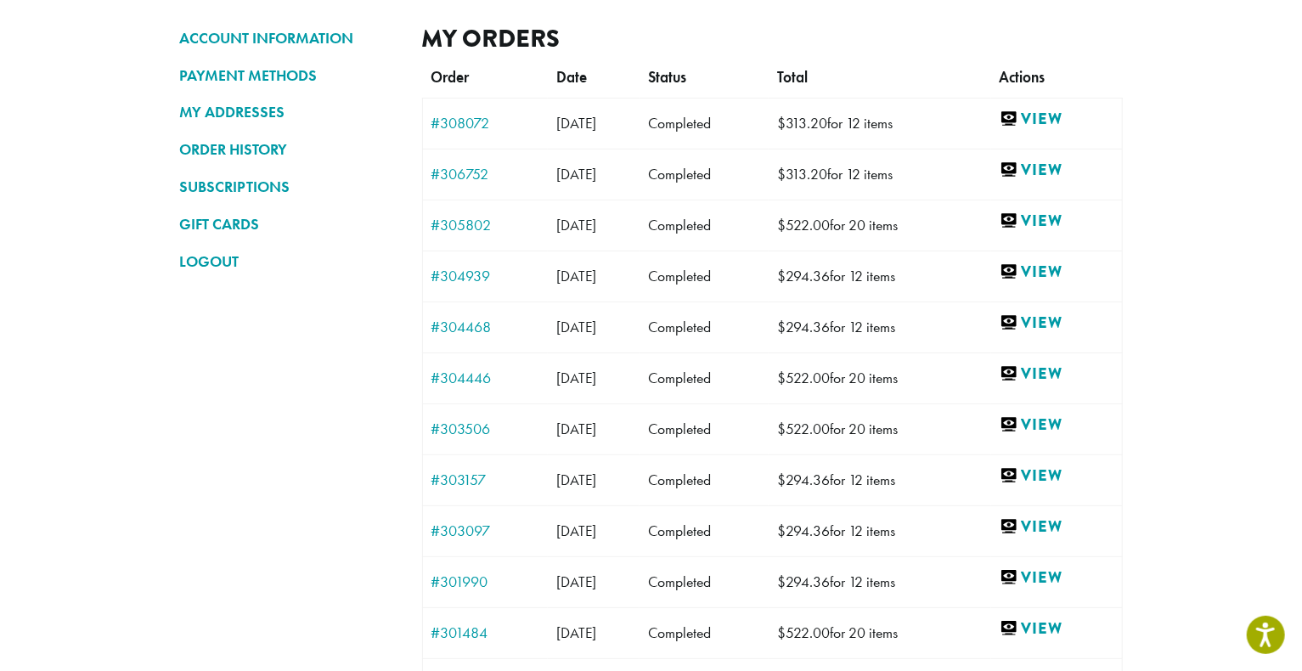
scroll to position [132, 0]
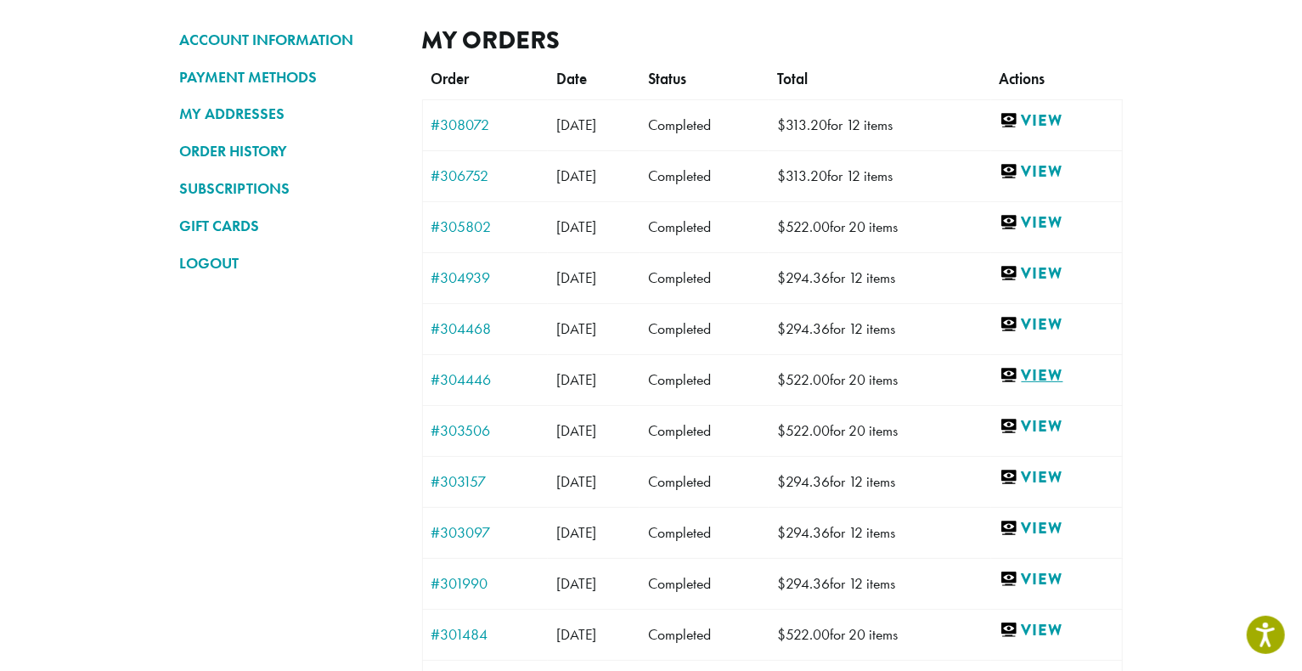
click at [1050, 366] on link "View" at bounding box center [1057, 375] width 114 height 21
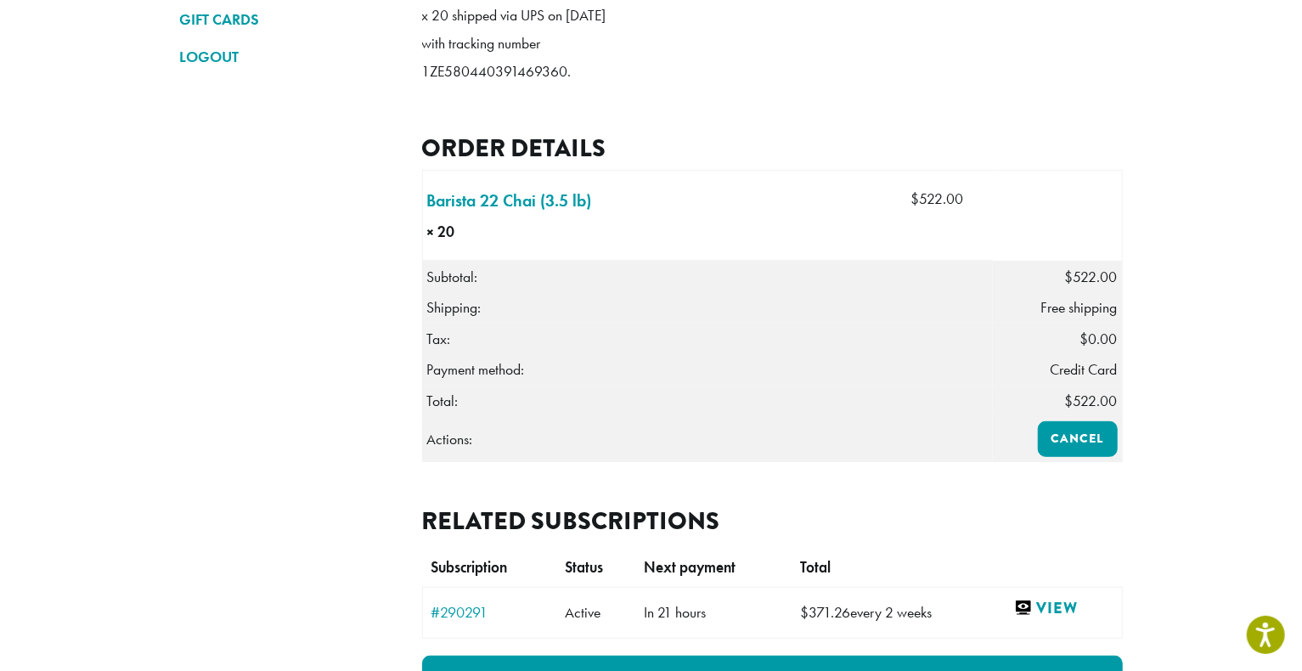
scroll to position [341, 0]
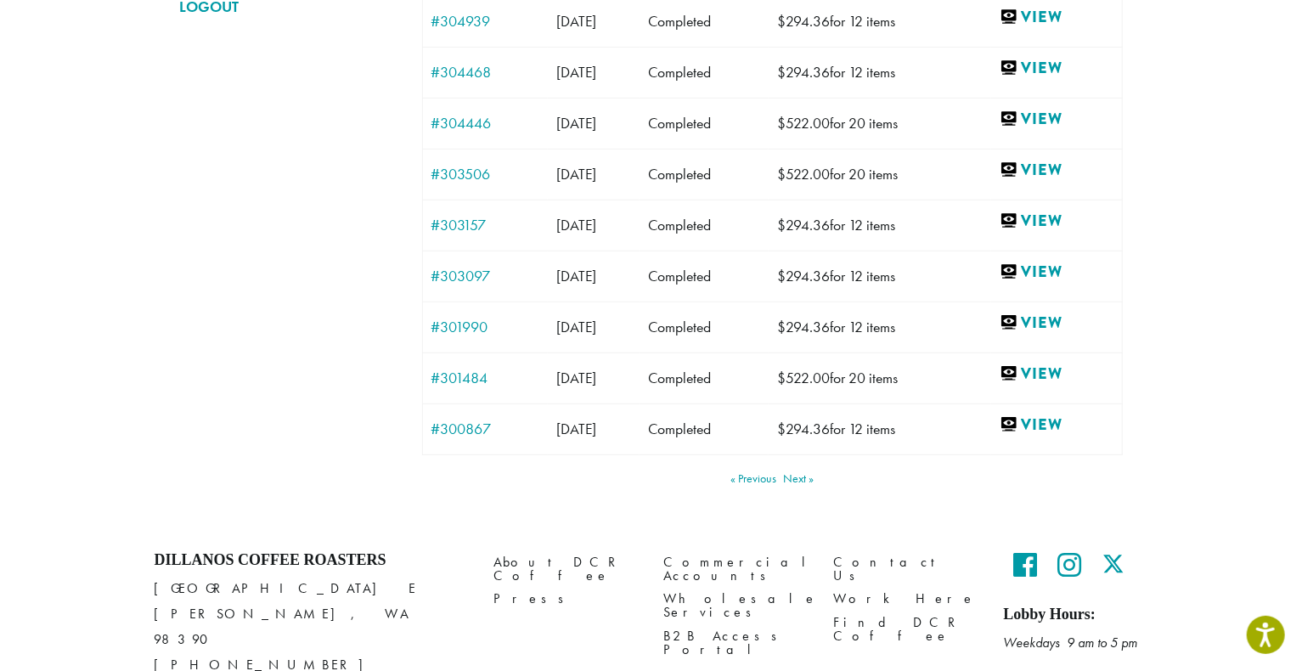
scroll to position [396, 0]
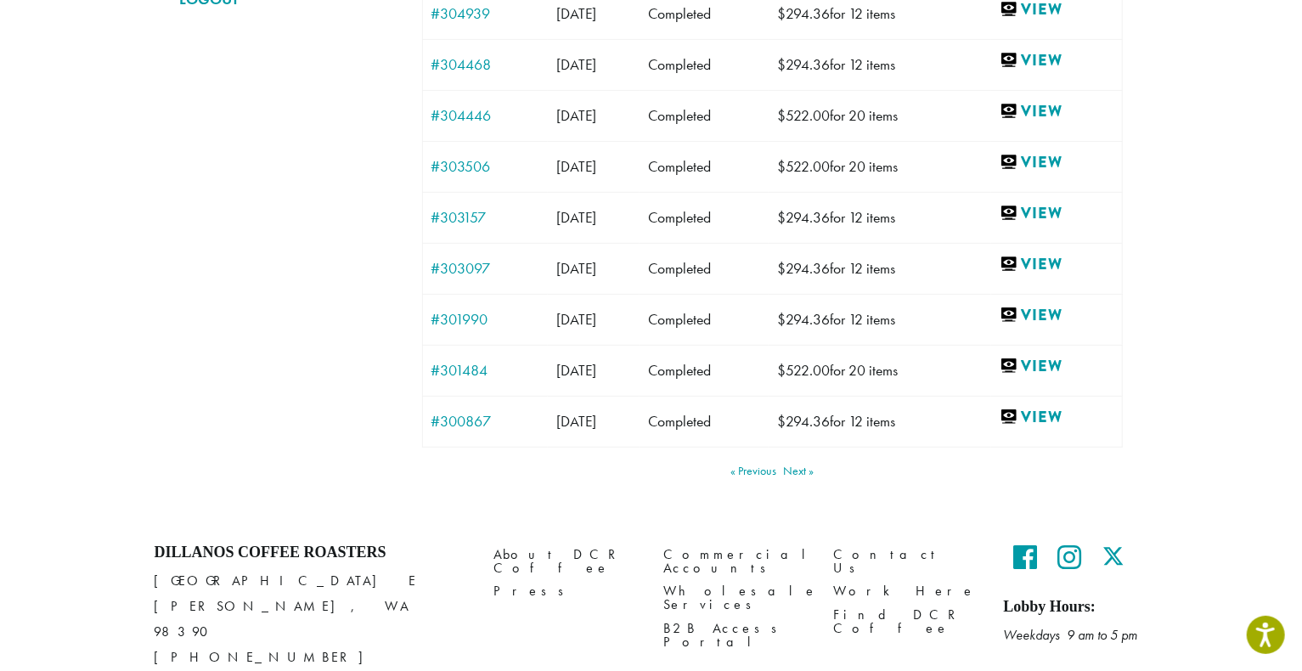
click at [743, 465] on link "Previous" at bounding box center [753, 471] width 46 height 12
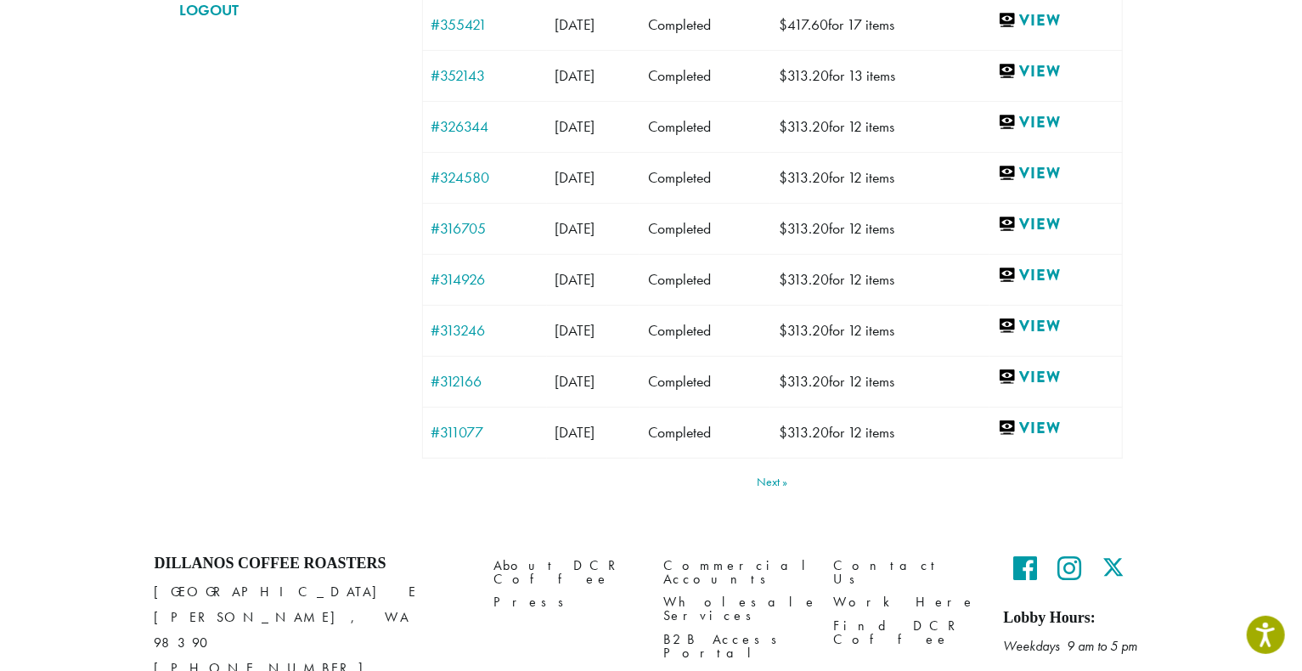
scroll to position [281, 0]
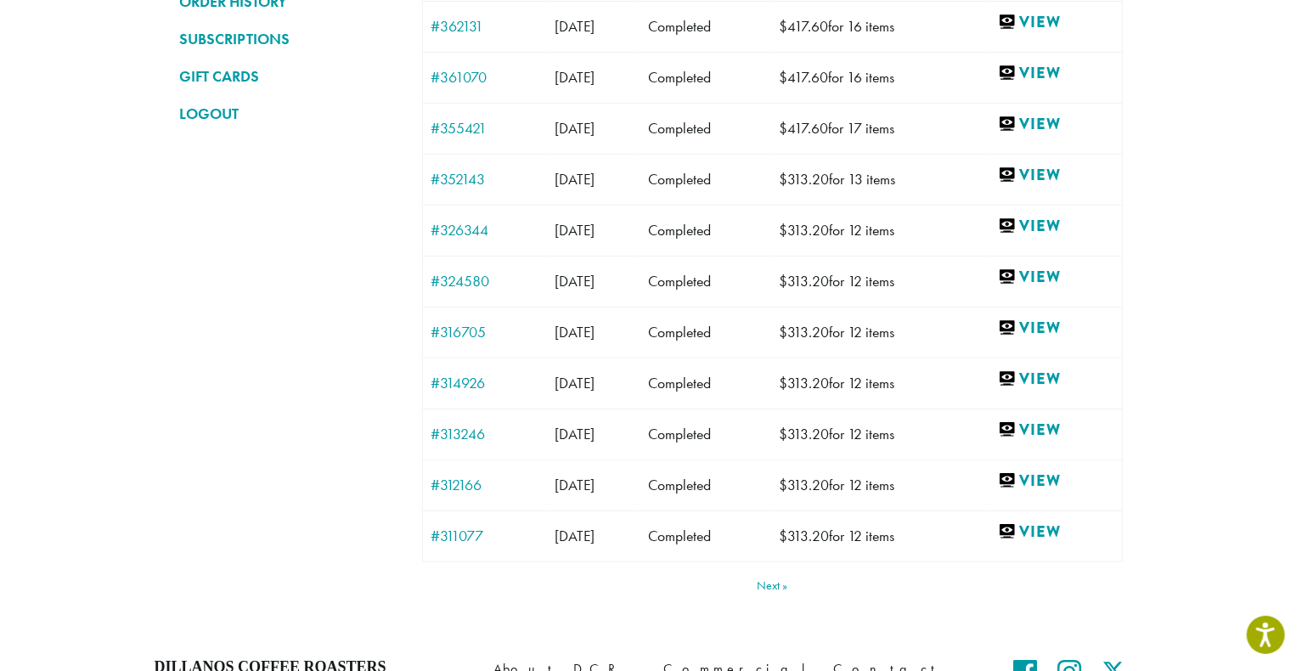
click at [779, 579] on link "Next" at bounding box center [772, 585] width 31 height 12
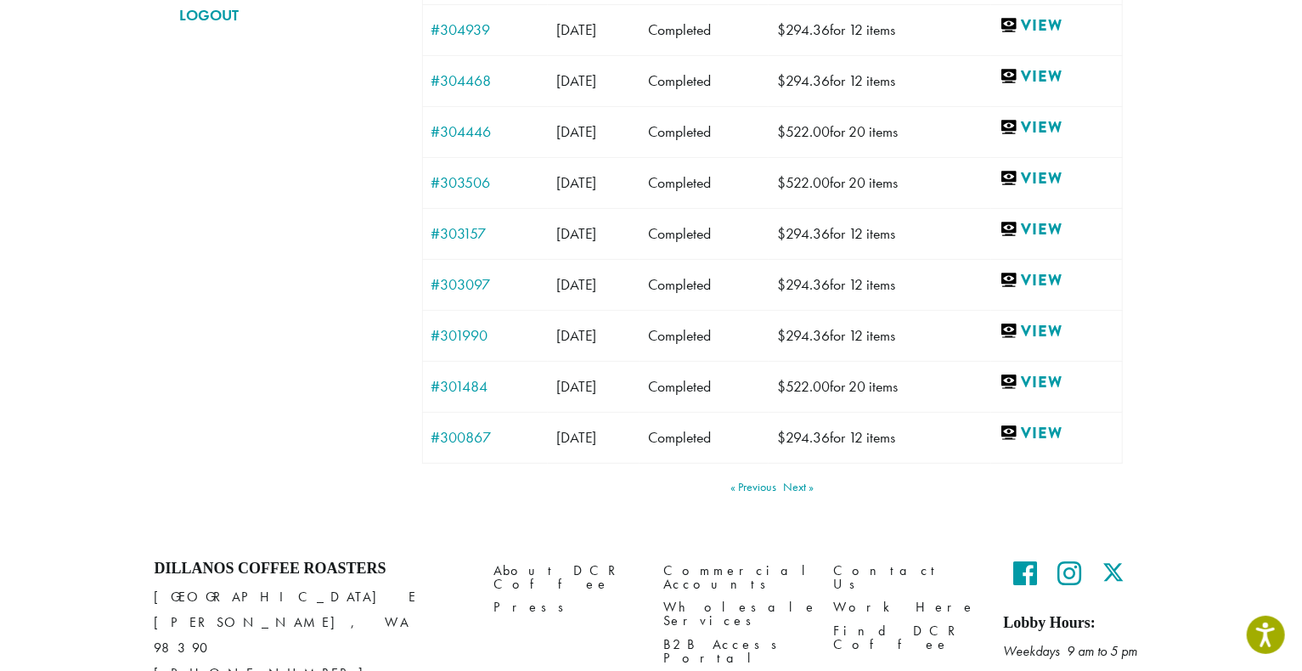
scroll to position [383, 0]
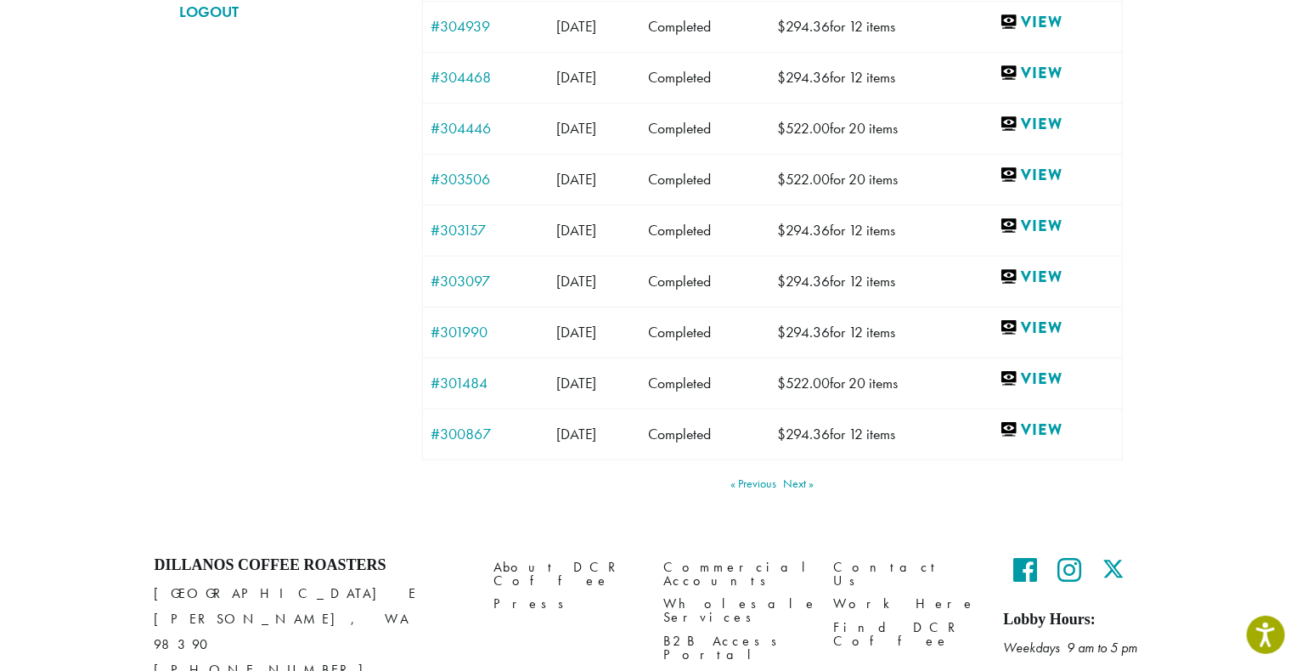
click at [800, 477] on link "Next" at bounding box center [798, 483] width 31 height 12
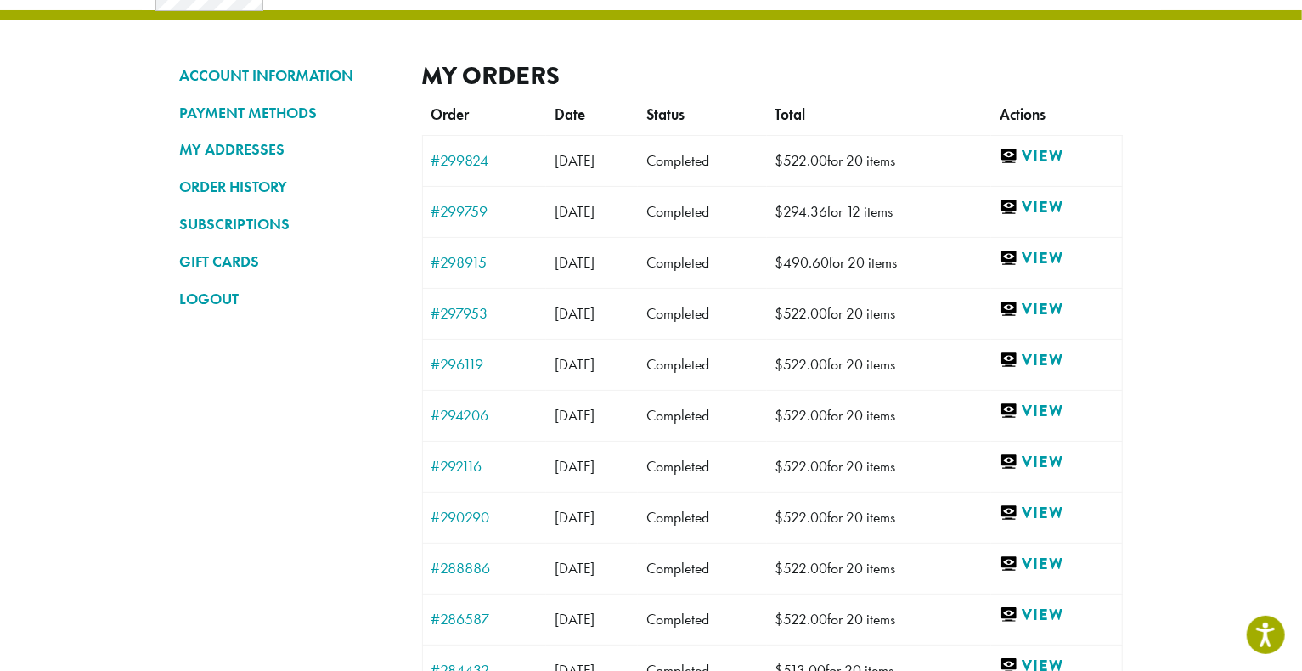
scroll to position [132, 0]
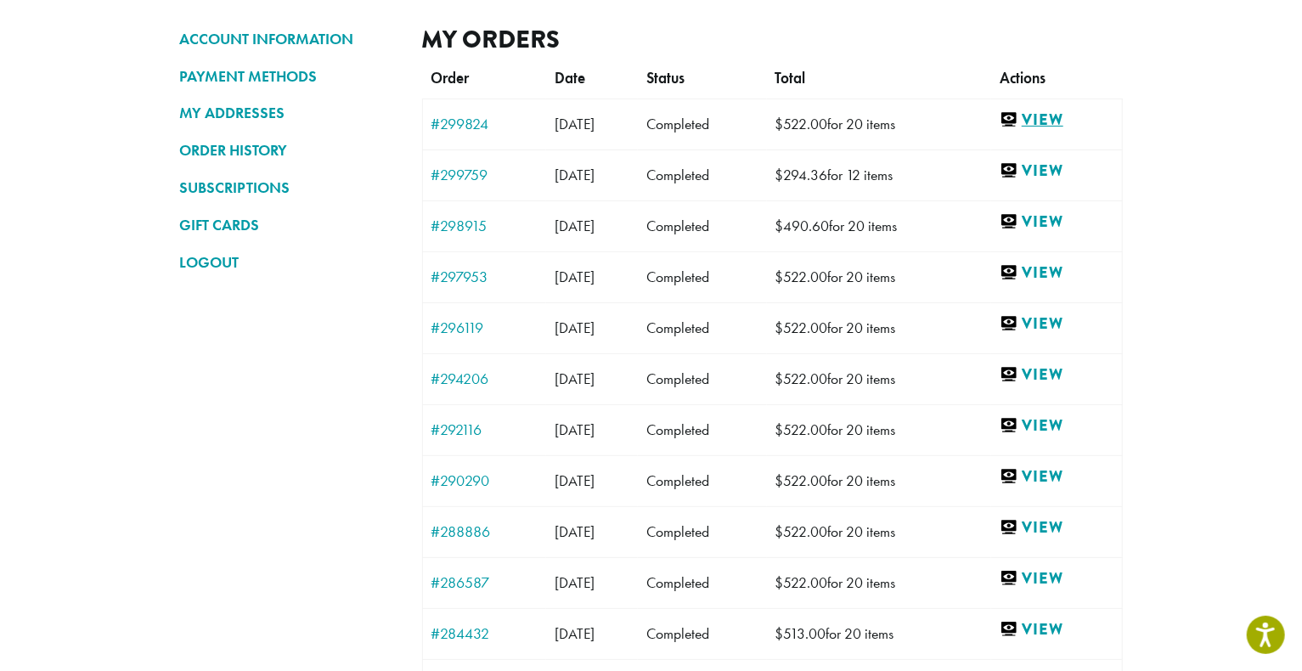
click at [1044, 117] on link "View" at bounding box center [1057, 120] width 114 height 21
click at [1051, 174] on link "View" at bounding box center [1057, 171] width 114 height 21
click at [1231, 37] on section "ACCOUNT INFORMATION PAYMENT METHODS MY ADDRESSES ORDER HISTORY SUBSCRIPTIONS GI…" at bounding box center [651, 339] width 1302 height 881
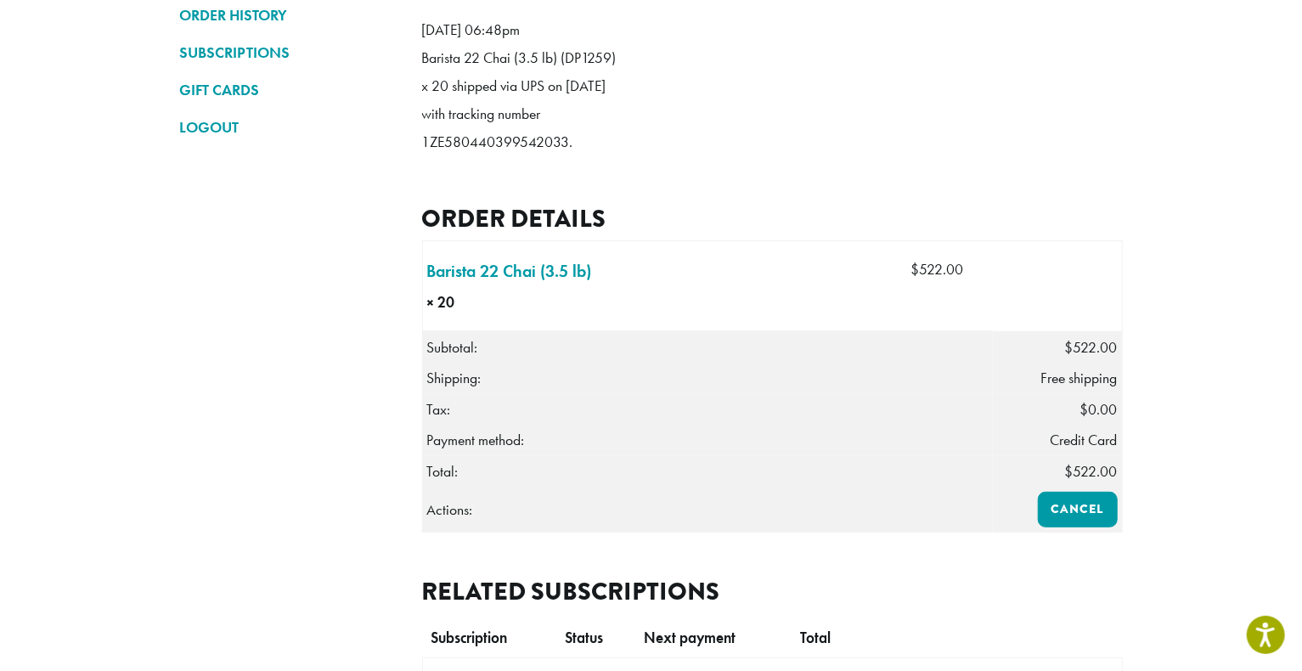
scroll to position [277, 0]
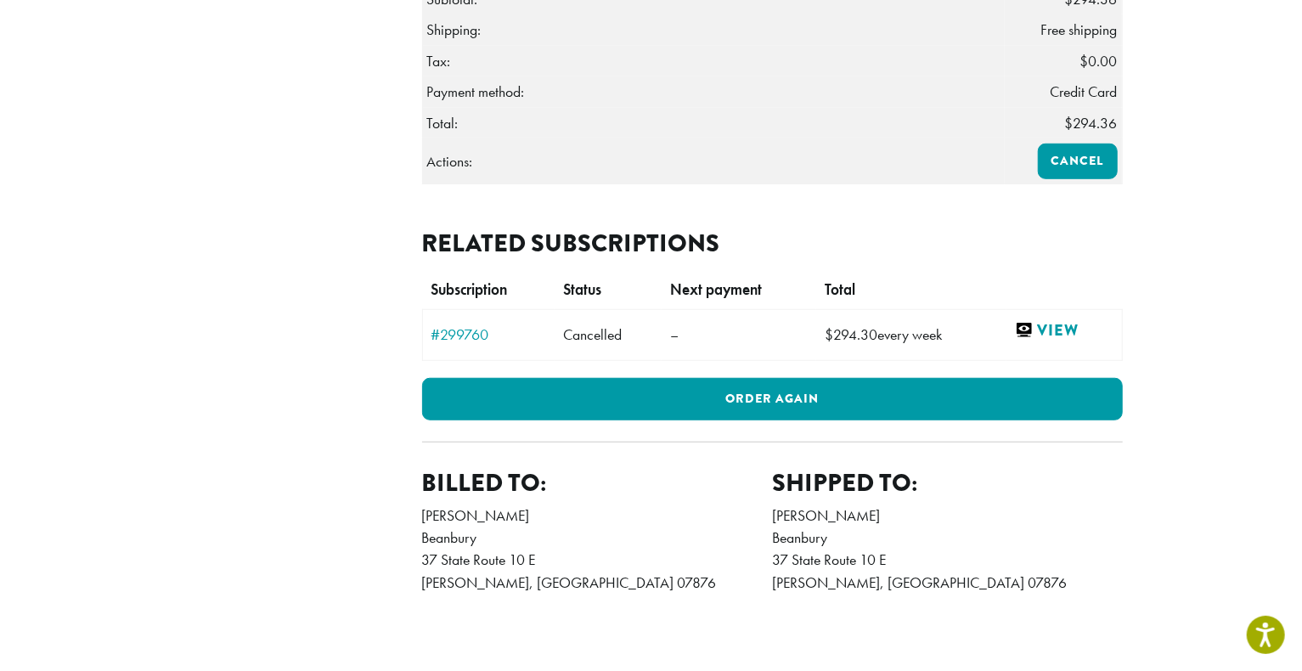
scroll to position [617, 0]
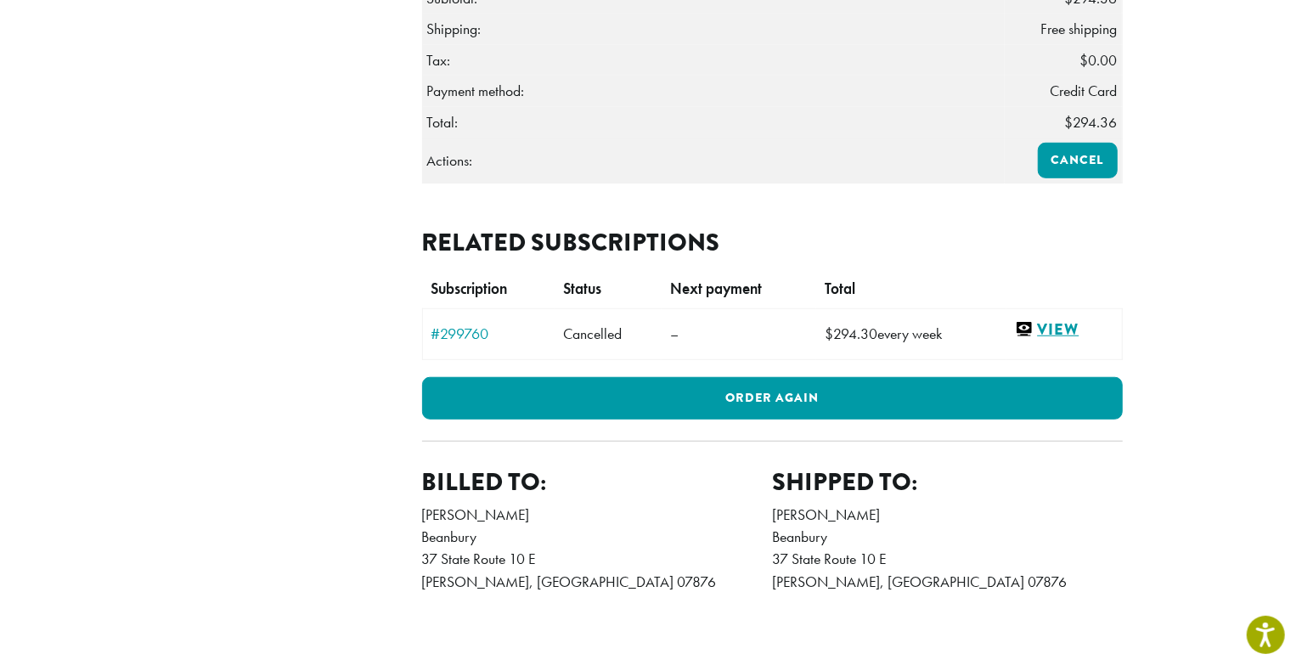
click at [1064, 341] on link "View" at bounding box center [1064, 329] width 98 height 21
